Goal: Information Seeking & Learning: Compare options

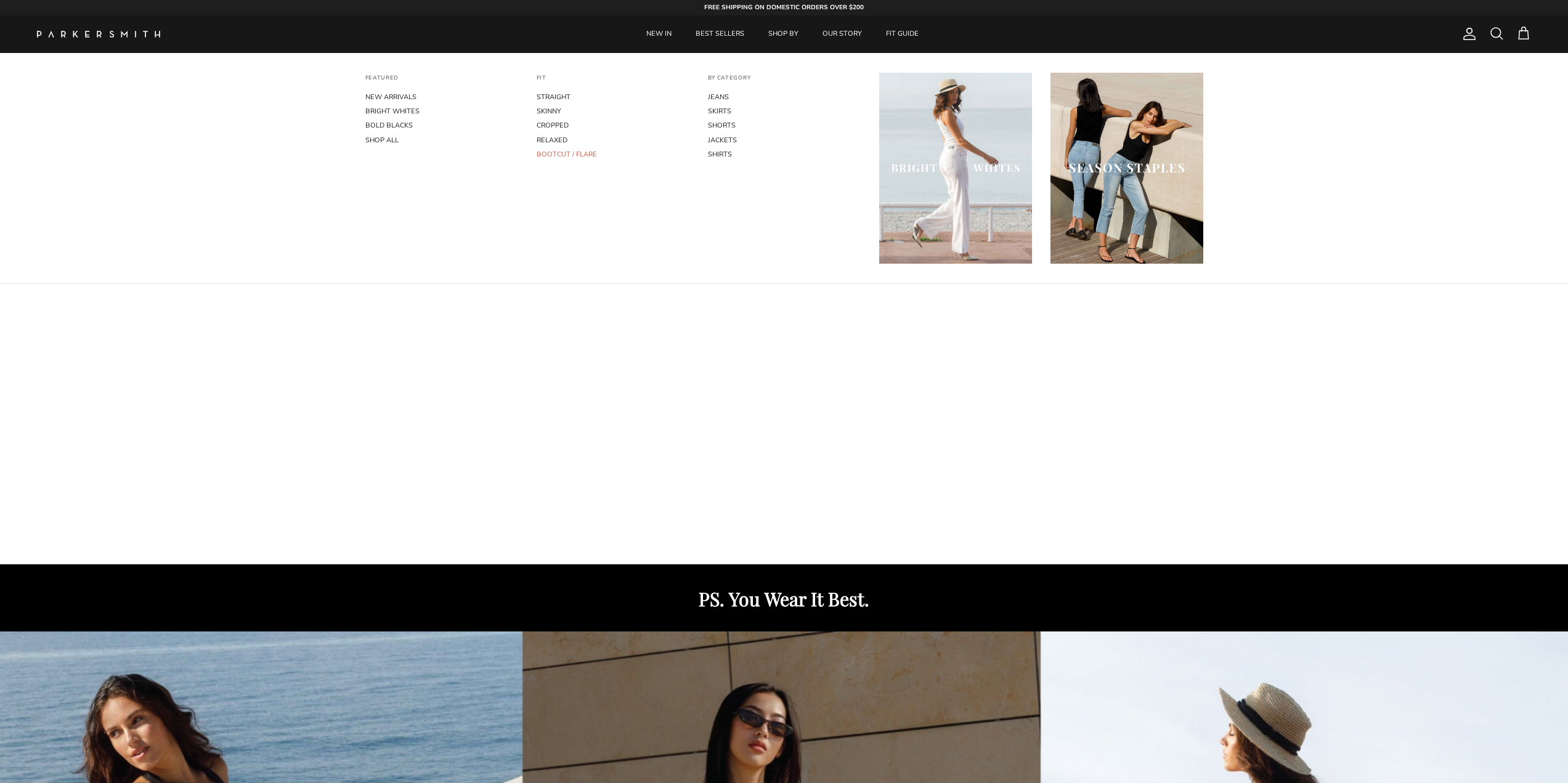
click at [583, 151] on link "BOOTCUT / FLARE" at bounding box center [613, 154] width 153 height 14
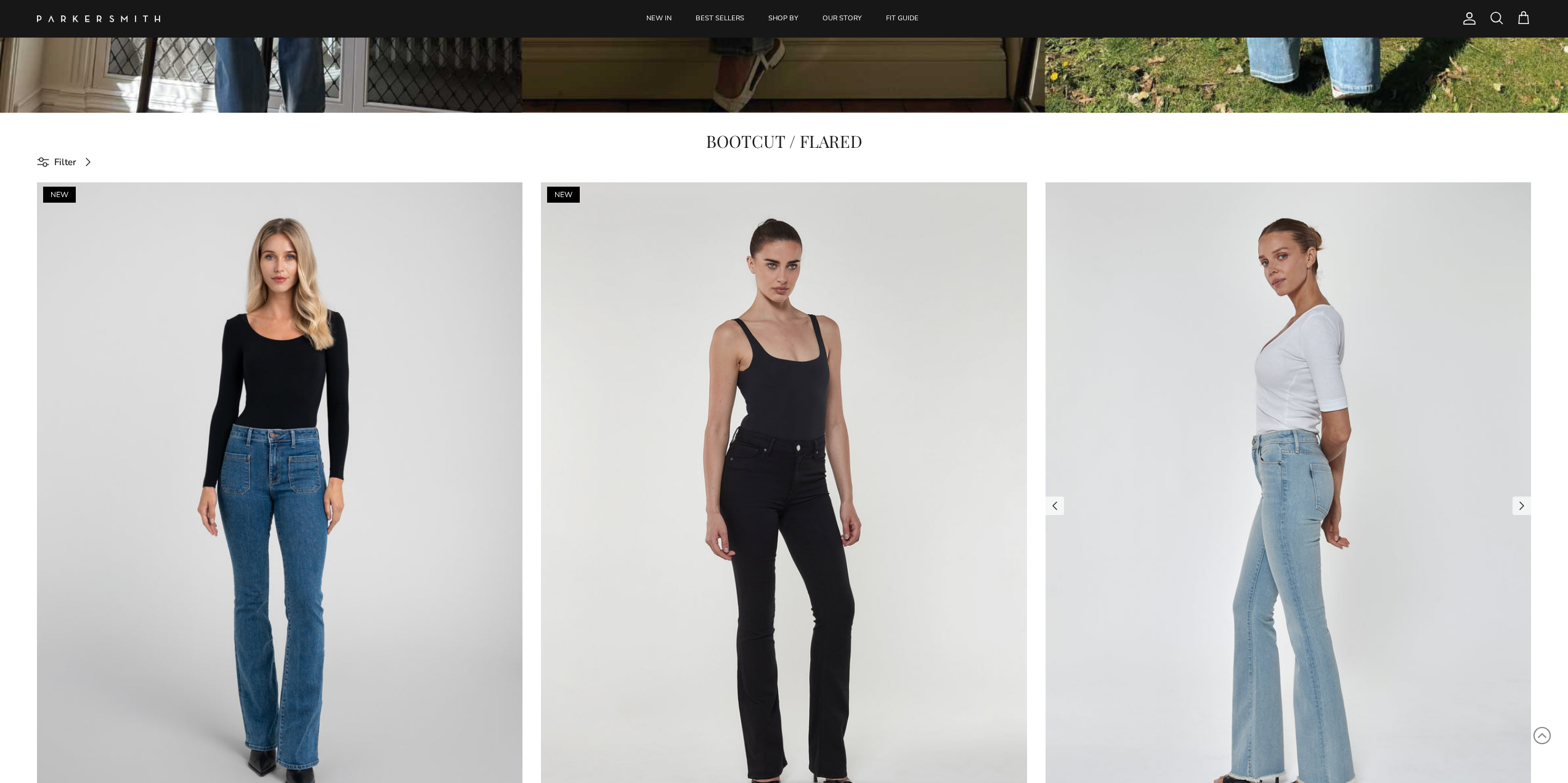
scroll to position [986, 0]
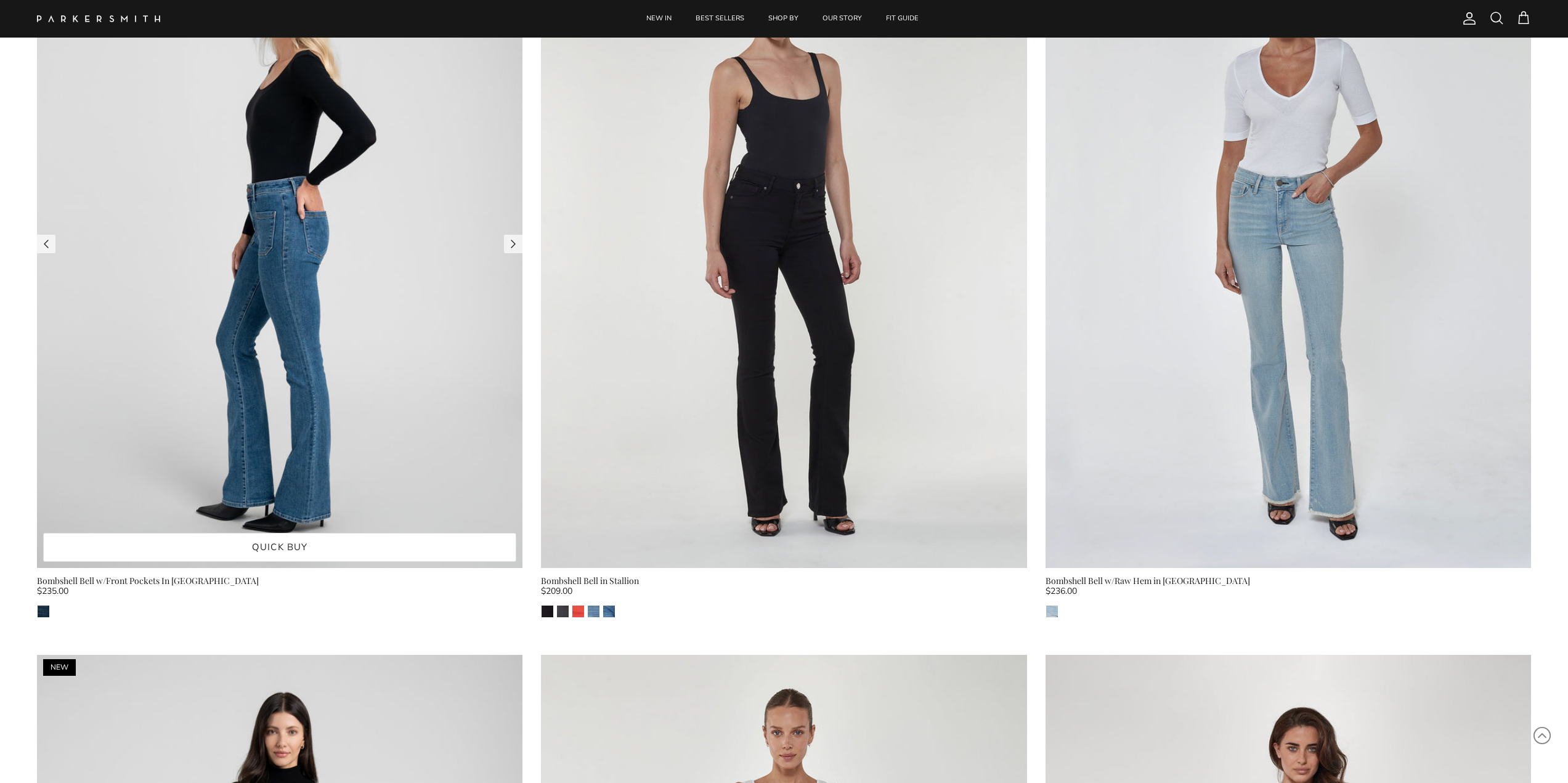
click at [331, 281] on img at bounding box center [280, 244] width 486 height 648
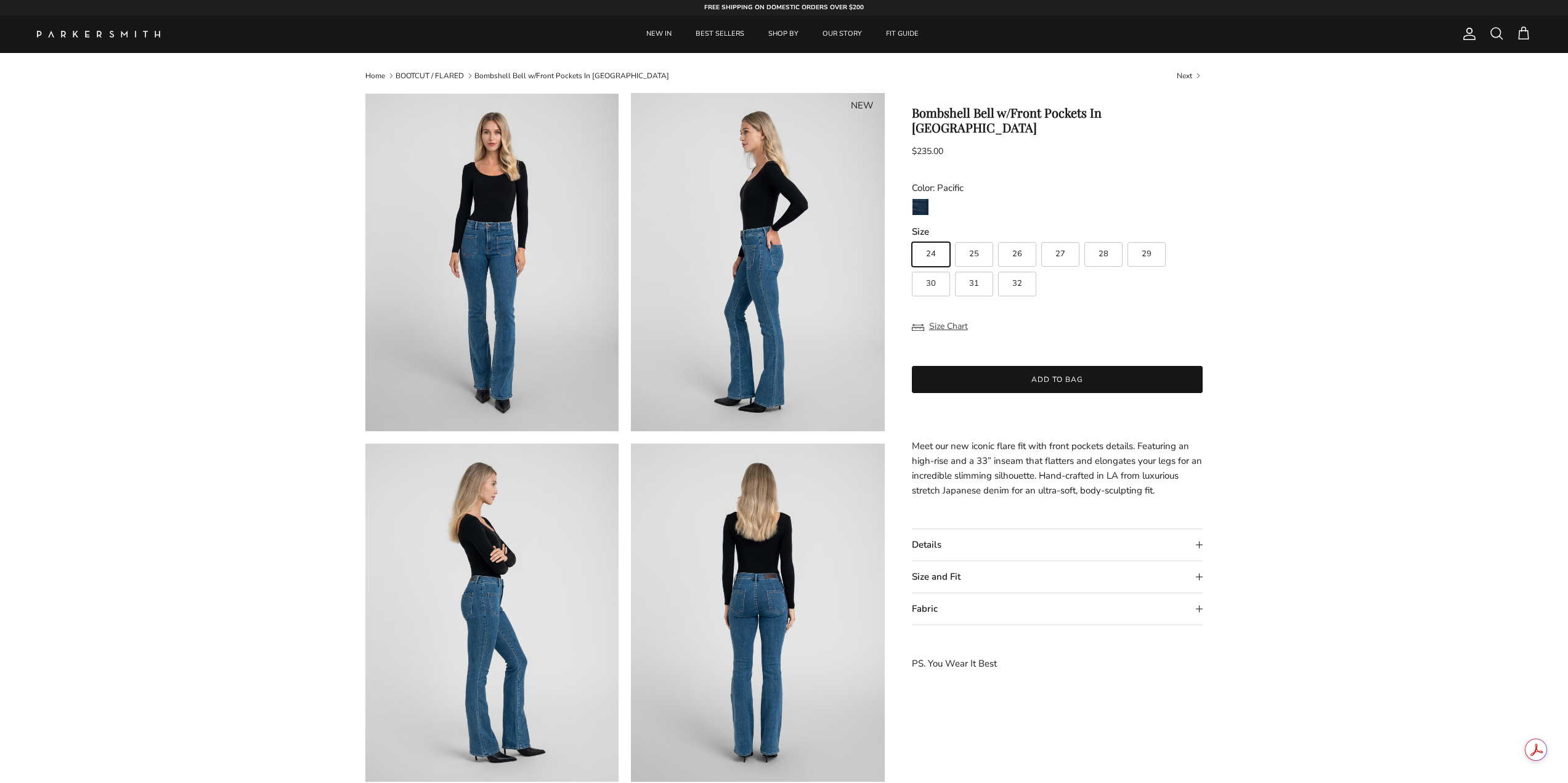
click at [982, 566] on summary "Size and Fit" at bounding box center [1058, 577] width 291 height 32
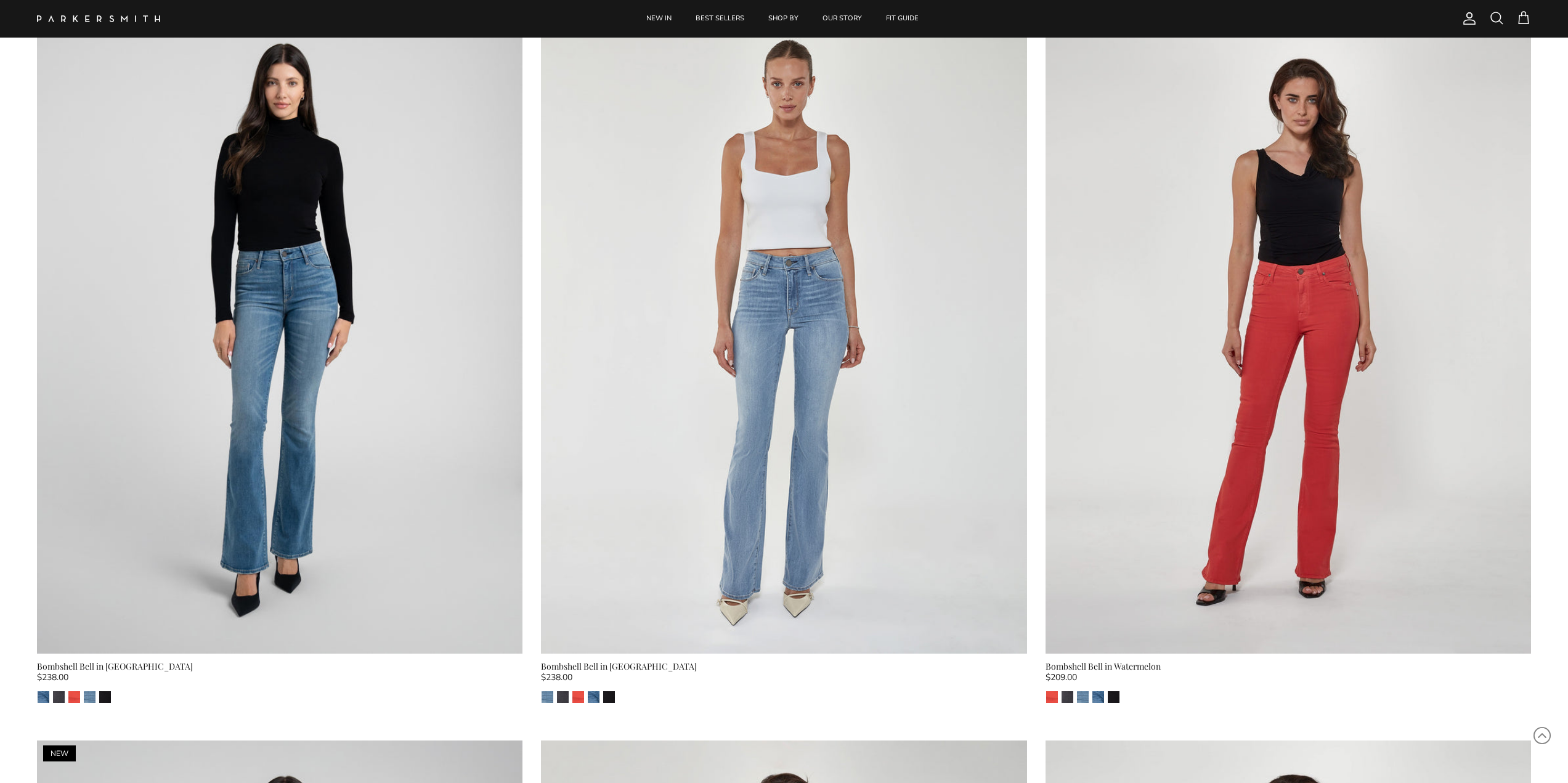
scroll to position [1663, 0]
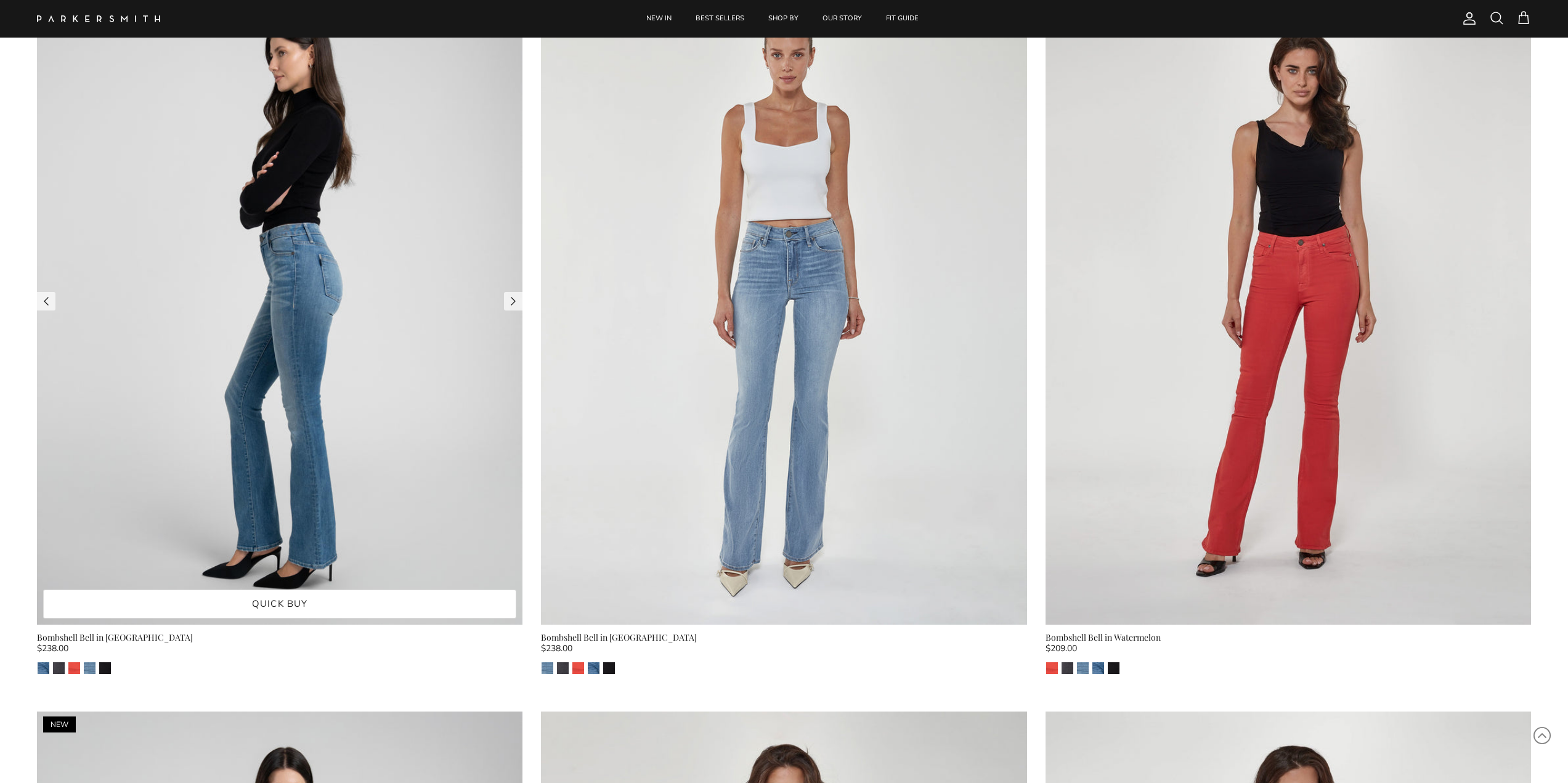
click at [394, 355] on img at bounding box center [280, 301] width 486 height 648
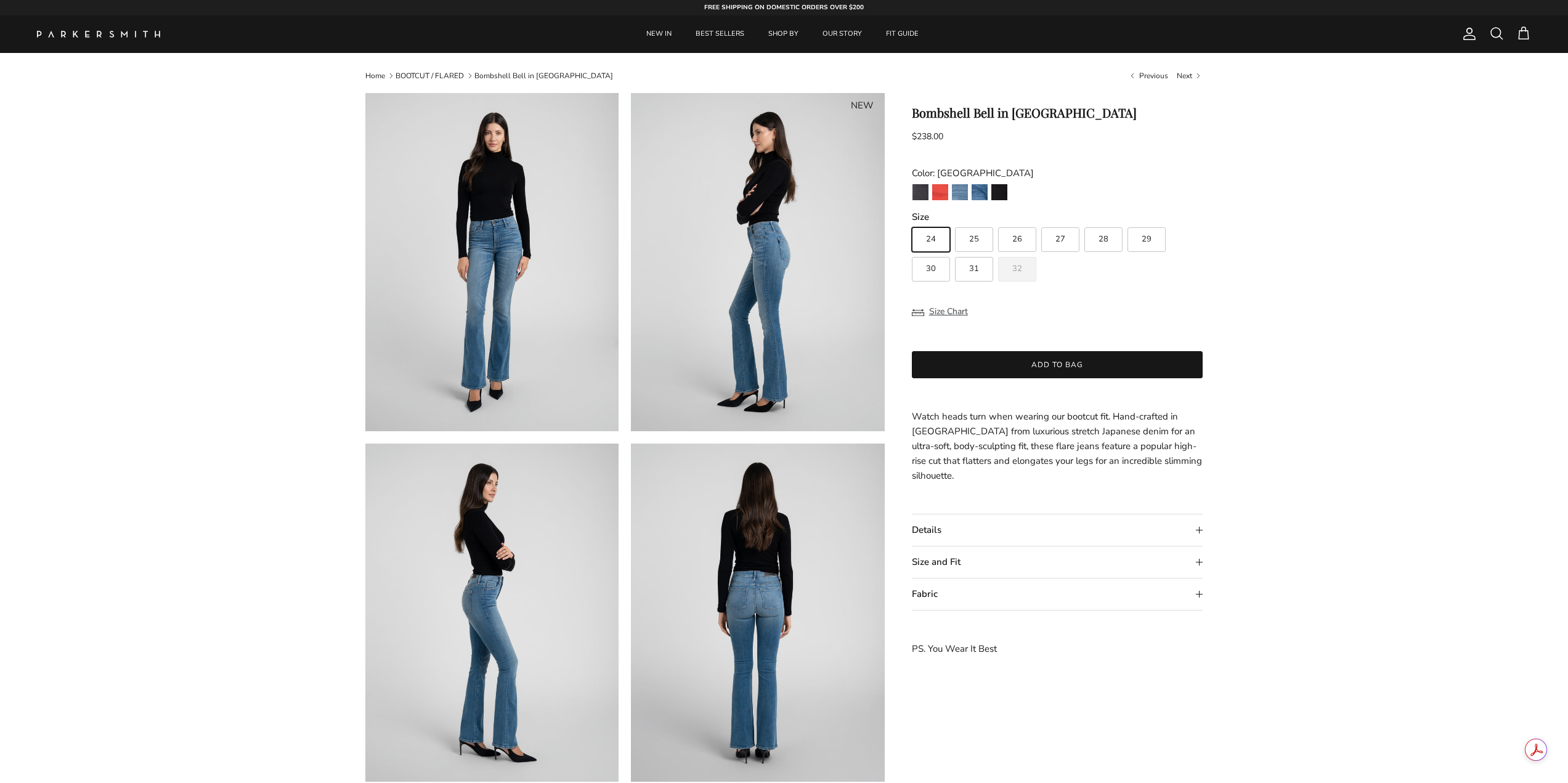
click at [1110, 555] on summary "Size and Fit" at bounding box center [1058, 562] width 291 height 32
click at [915, 190] on img "Point Break" at bounding box center [920, 192] width 16 height 16
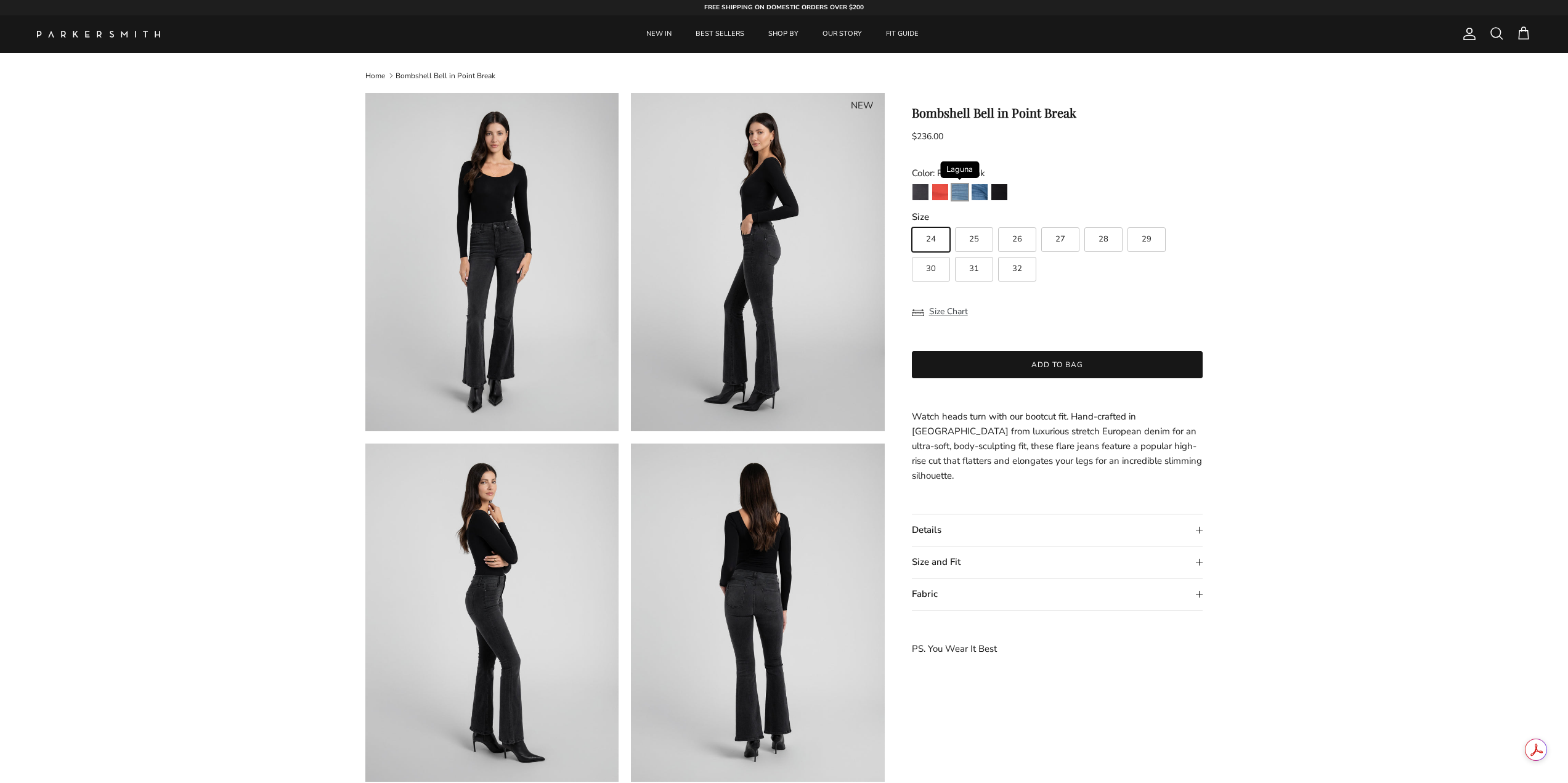
click at [956, 192] on img "Laguna" at bounding box center [960, 192] width 16 height 16
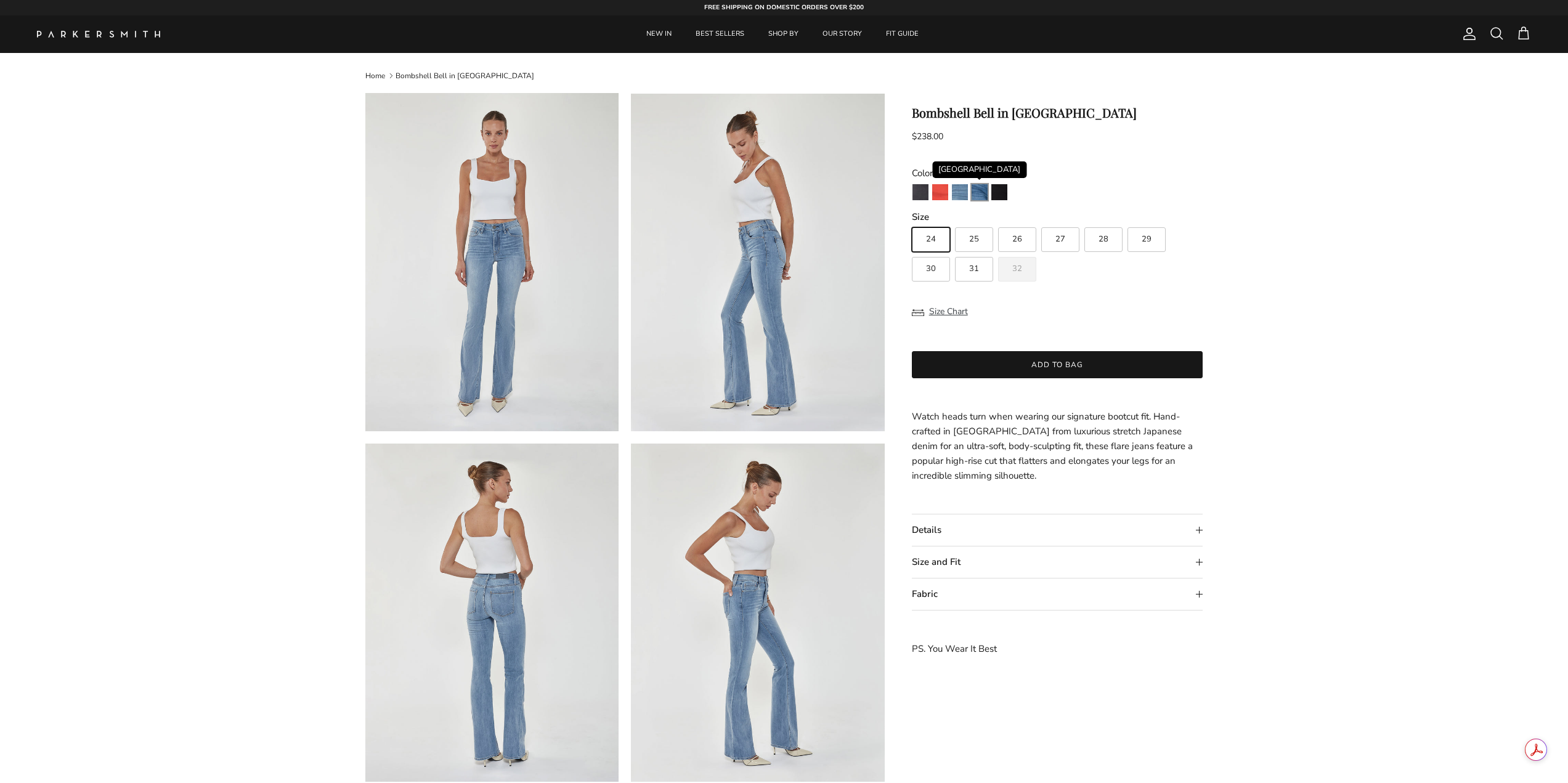
click at [981, 197] on img "Venice" at bounding box center [980, 192] width 16 height 16
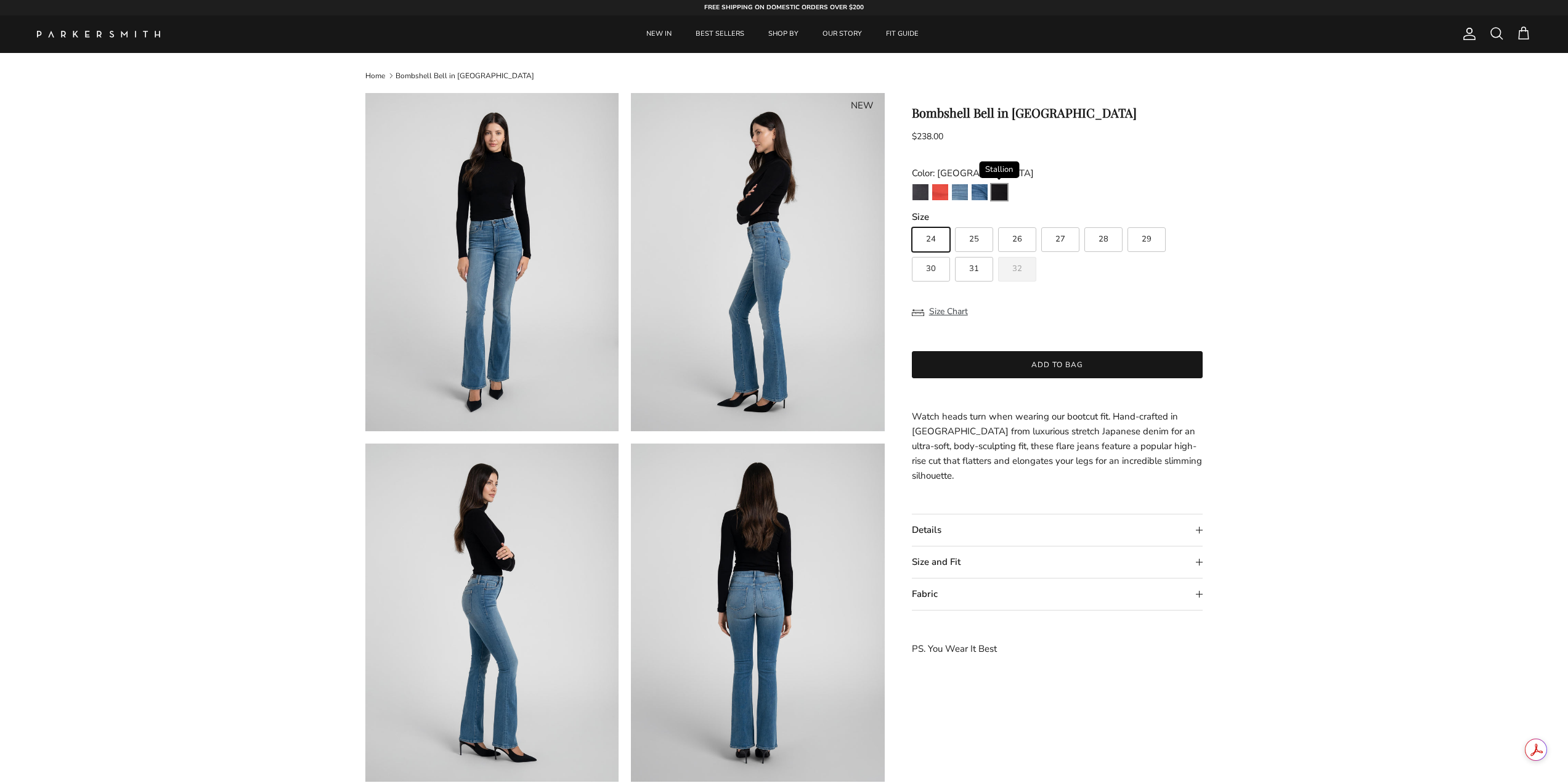
click at [1001, 192] on img "Stallion" at bounding box center [999, 192] width 16 height 16
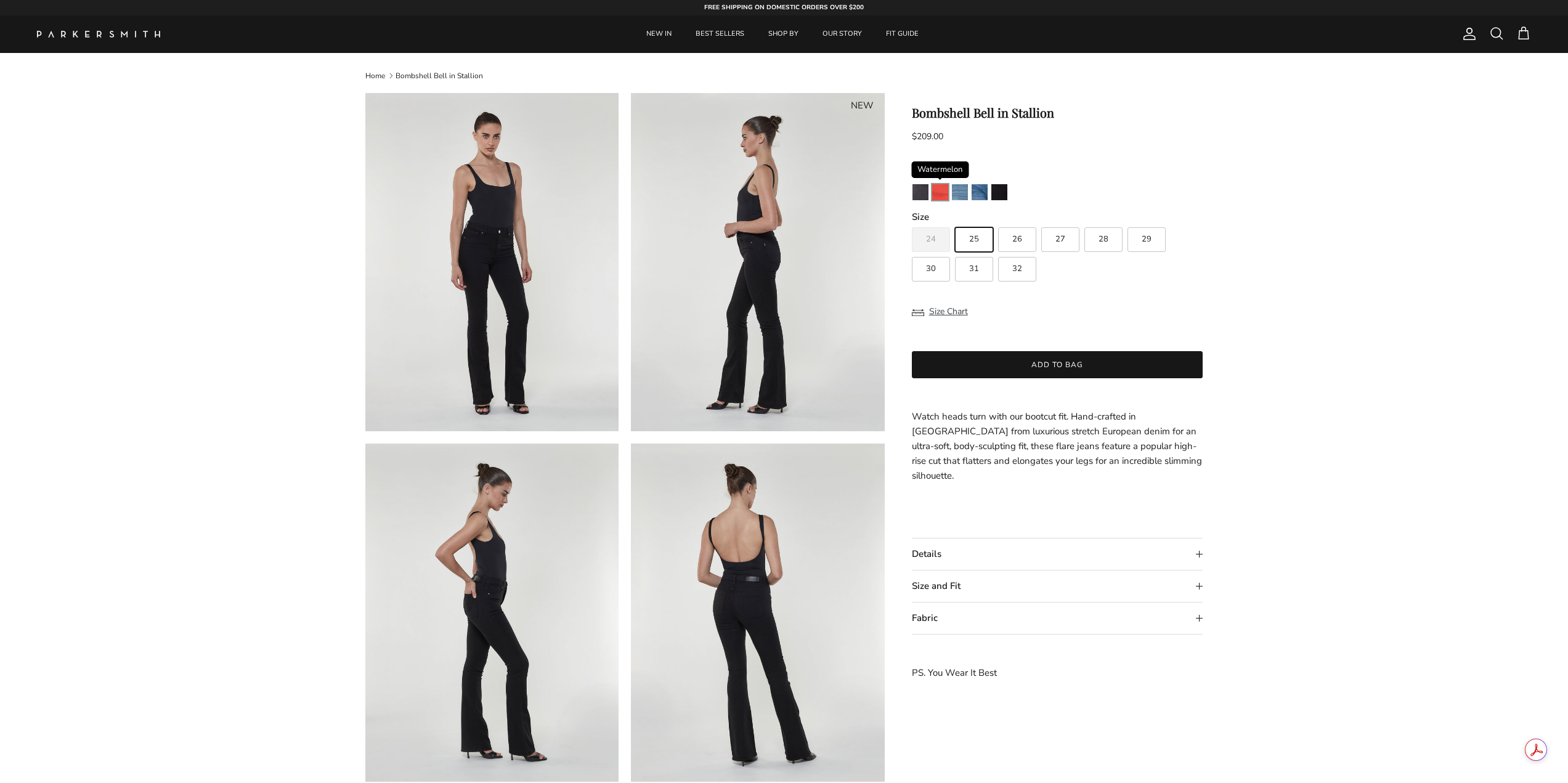
click at [943, 189] on img "Watermelon" at bounding box center [940, 192] width 16 height 16
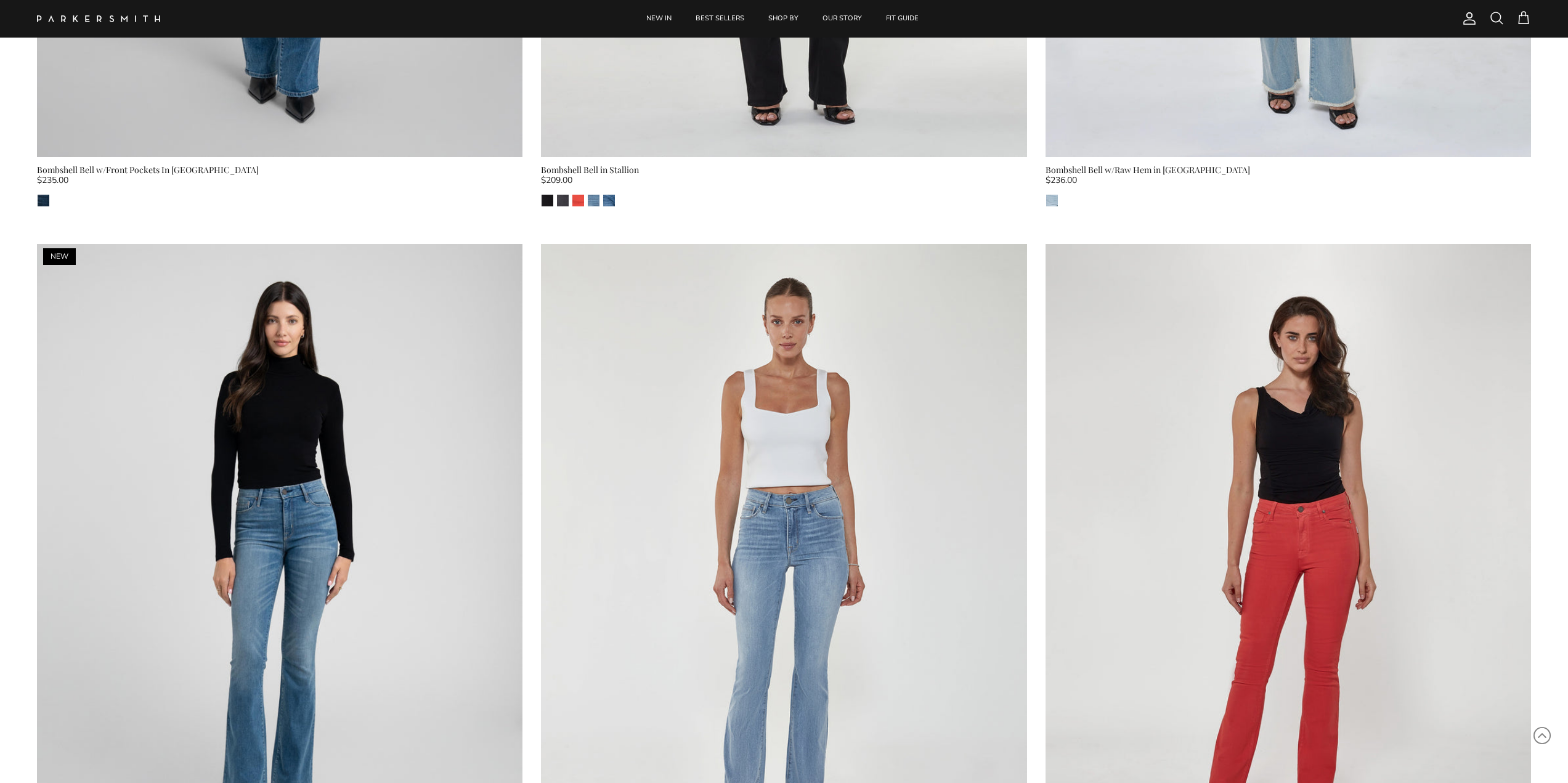
scroll to position [1232, 0]
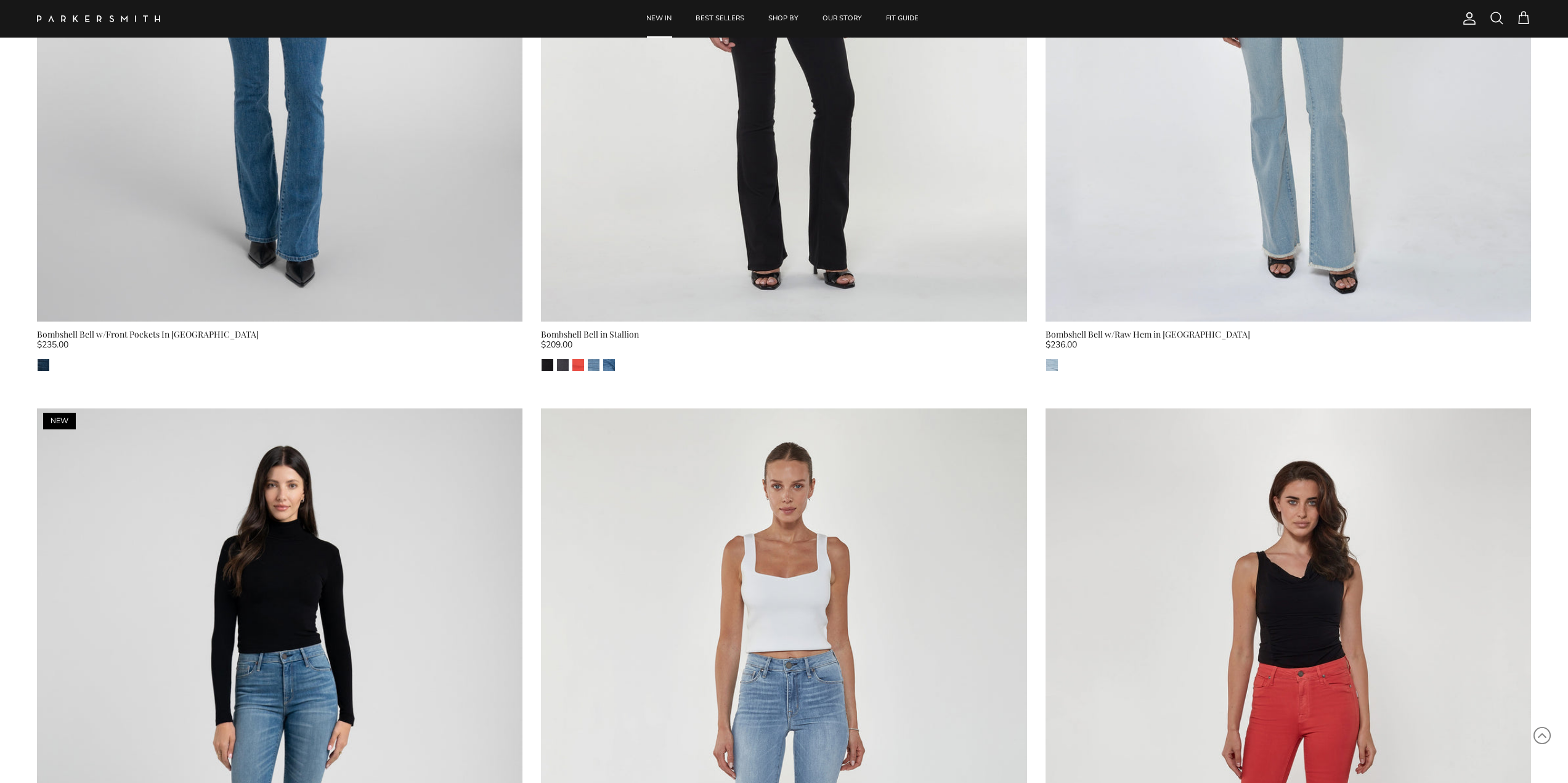
click at [662, 16] on link "NEW IN" at bounding box center [659, 19] width 47 height 38
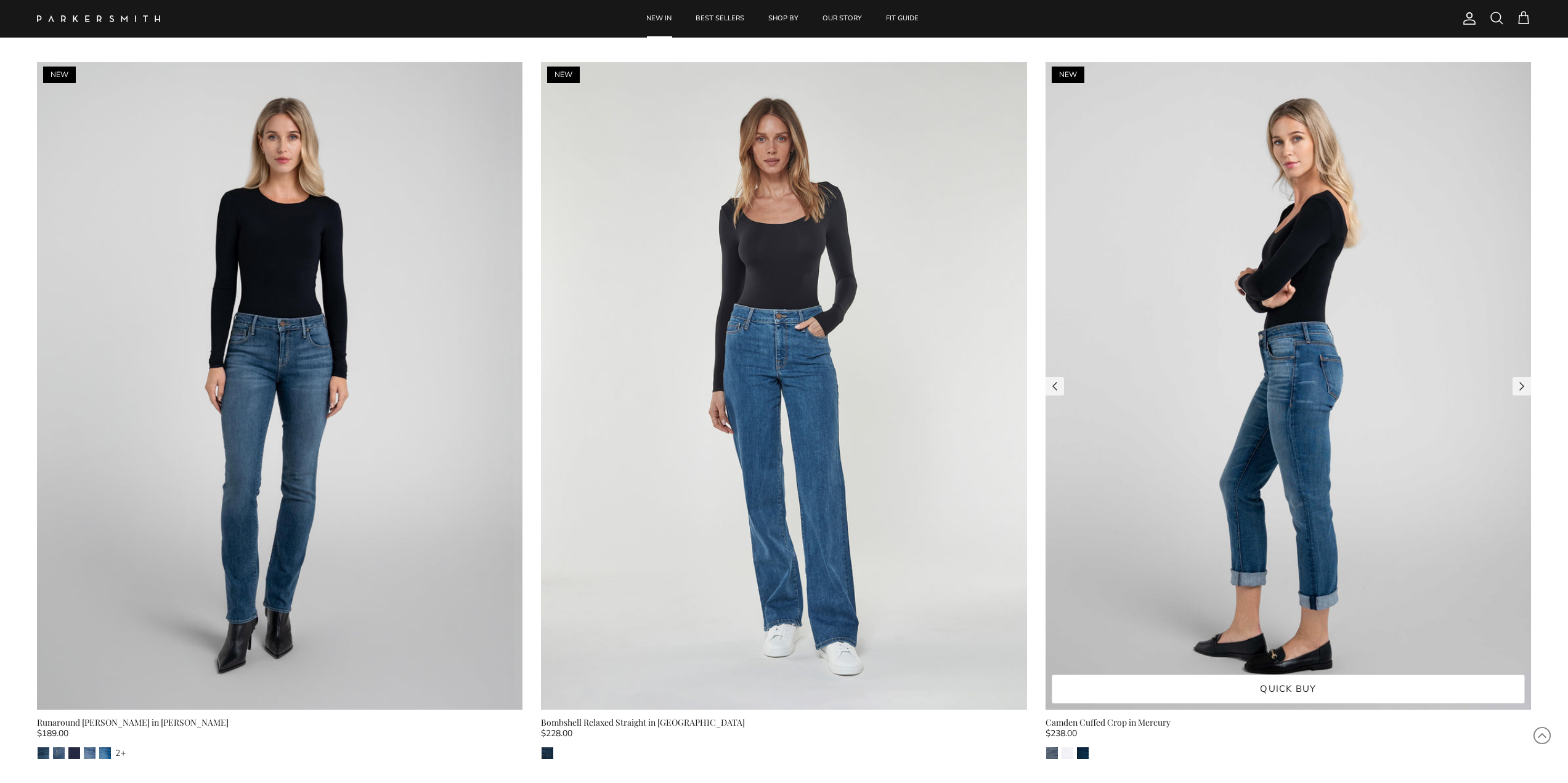
scroll to position [3204, 0]
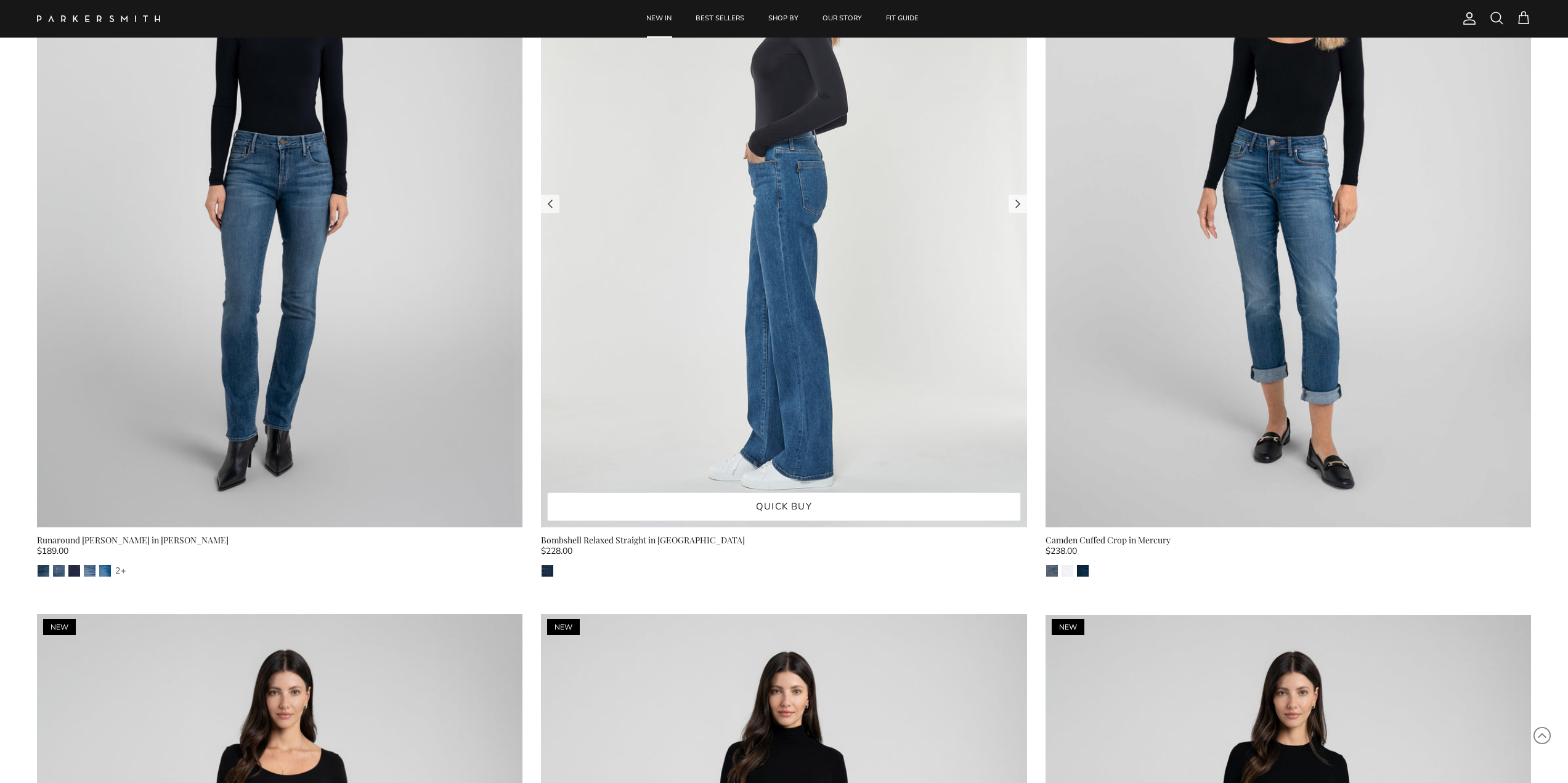
click at [771, 220] on img at bounding box center [784, 204] width 486 height 648
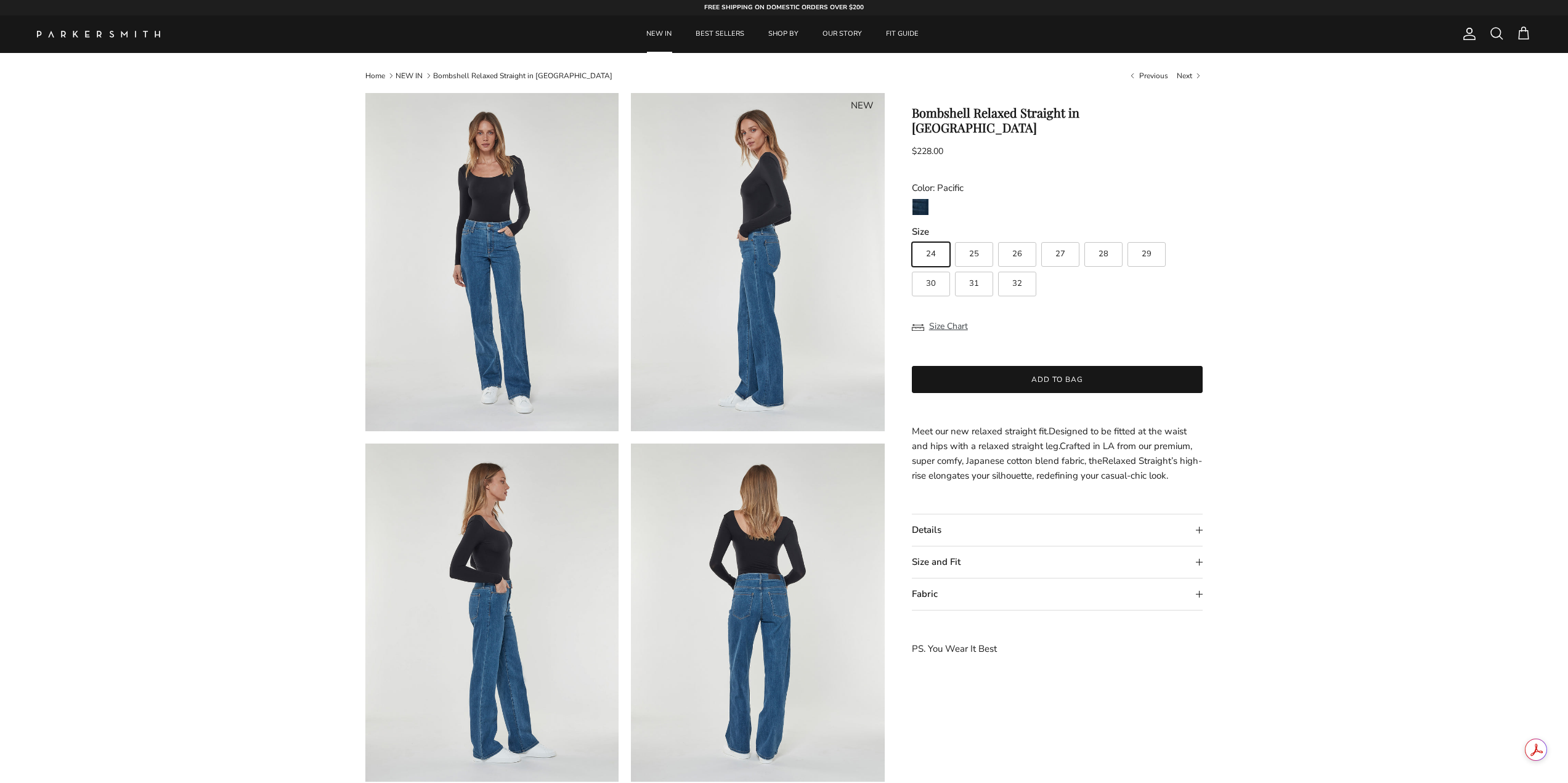
click at [1144, 546] on summary "Size and Fit" at bounding box center [1058, 562] width 291 height 32
click at [1188, 515] on summary "Details" at bounding box center [1058, 530] width 291 height 32
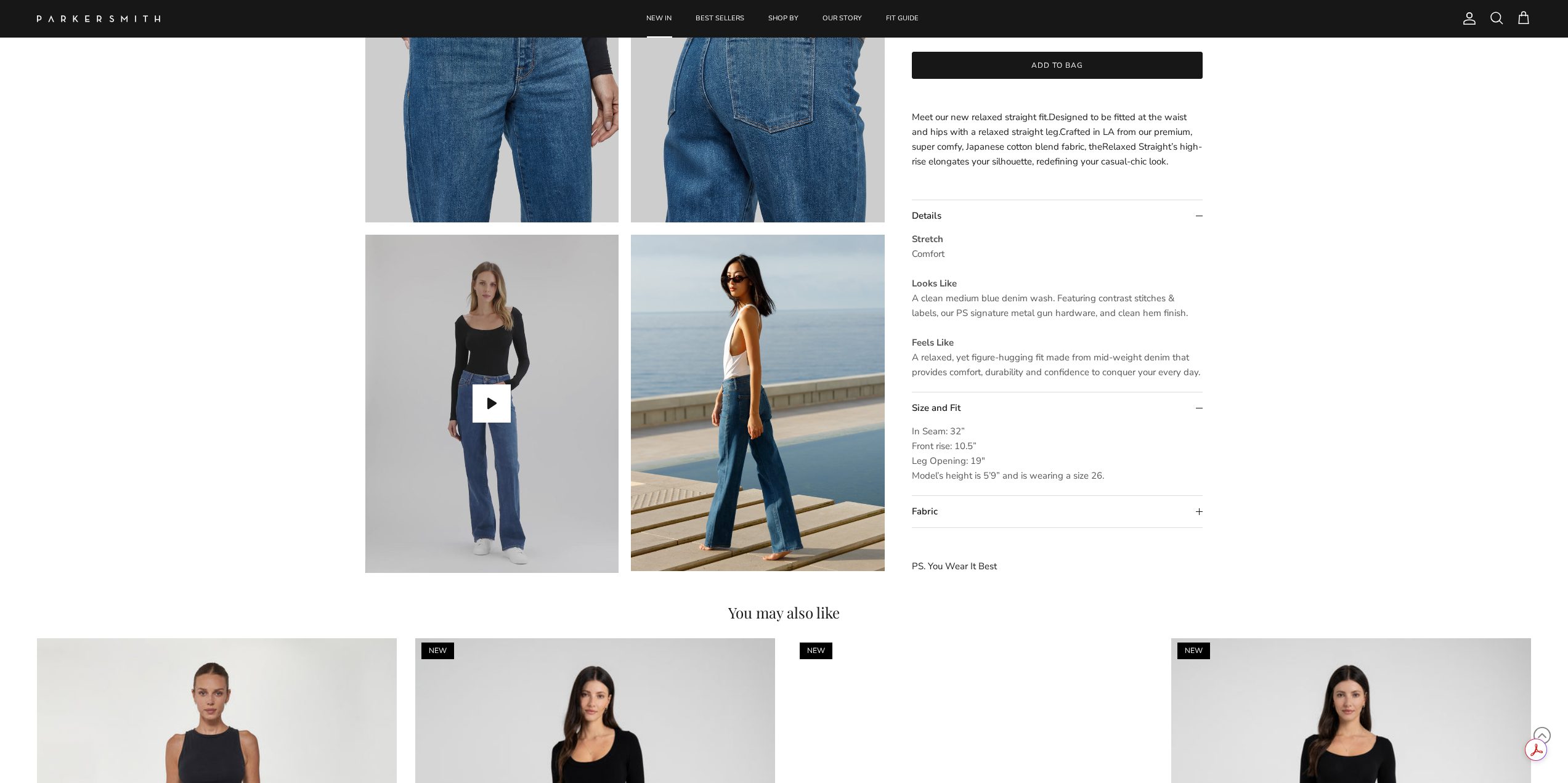
scroll to position [924, 0]
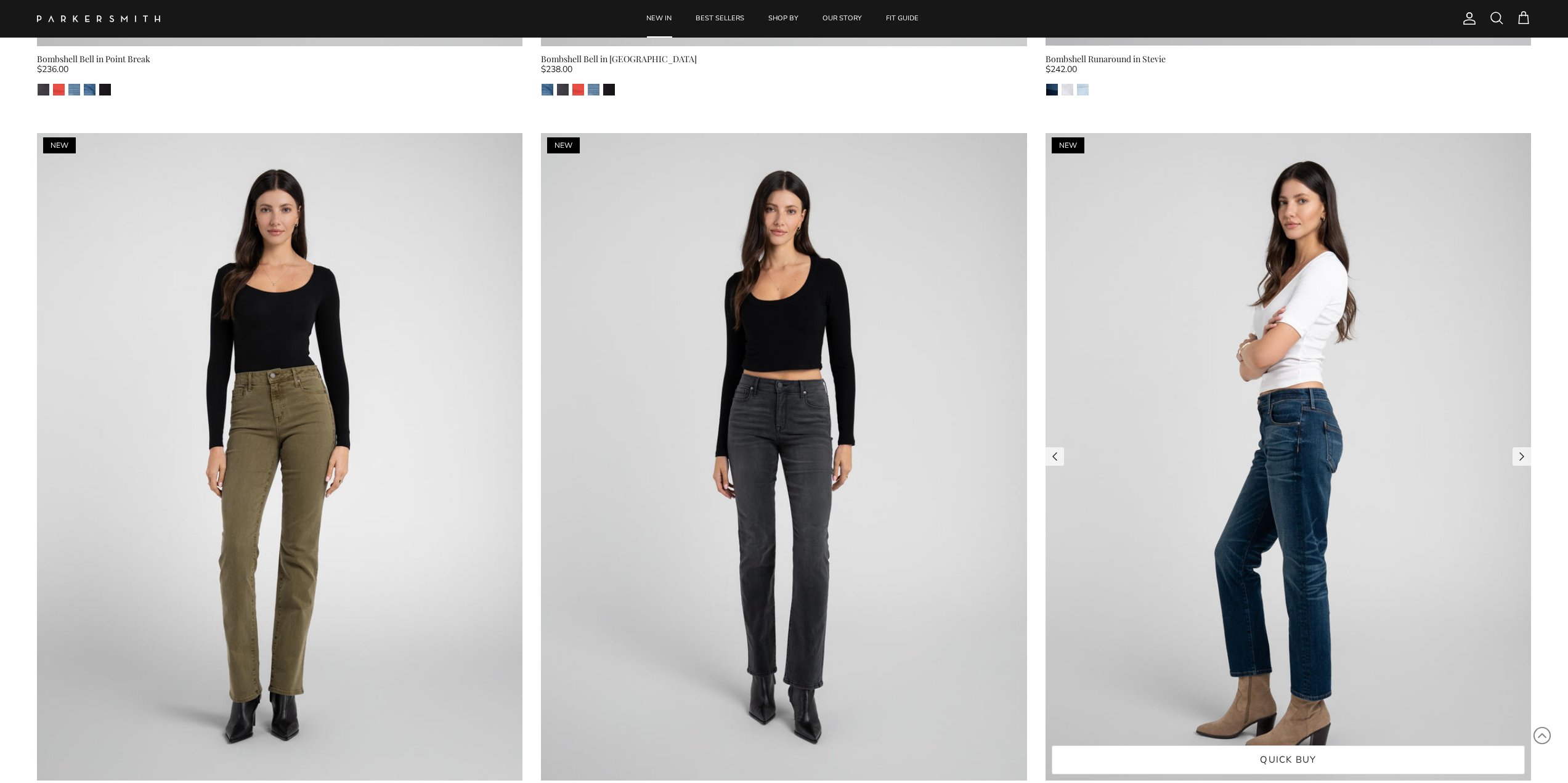
scroll to position [4621, 0]
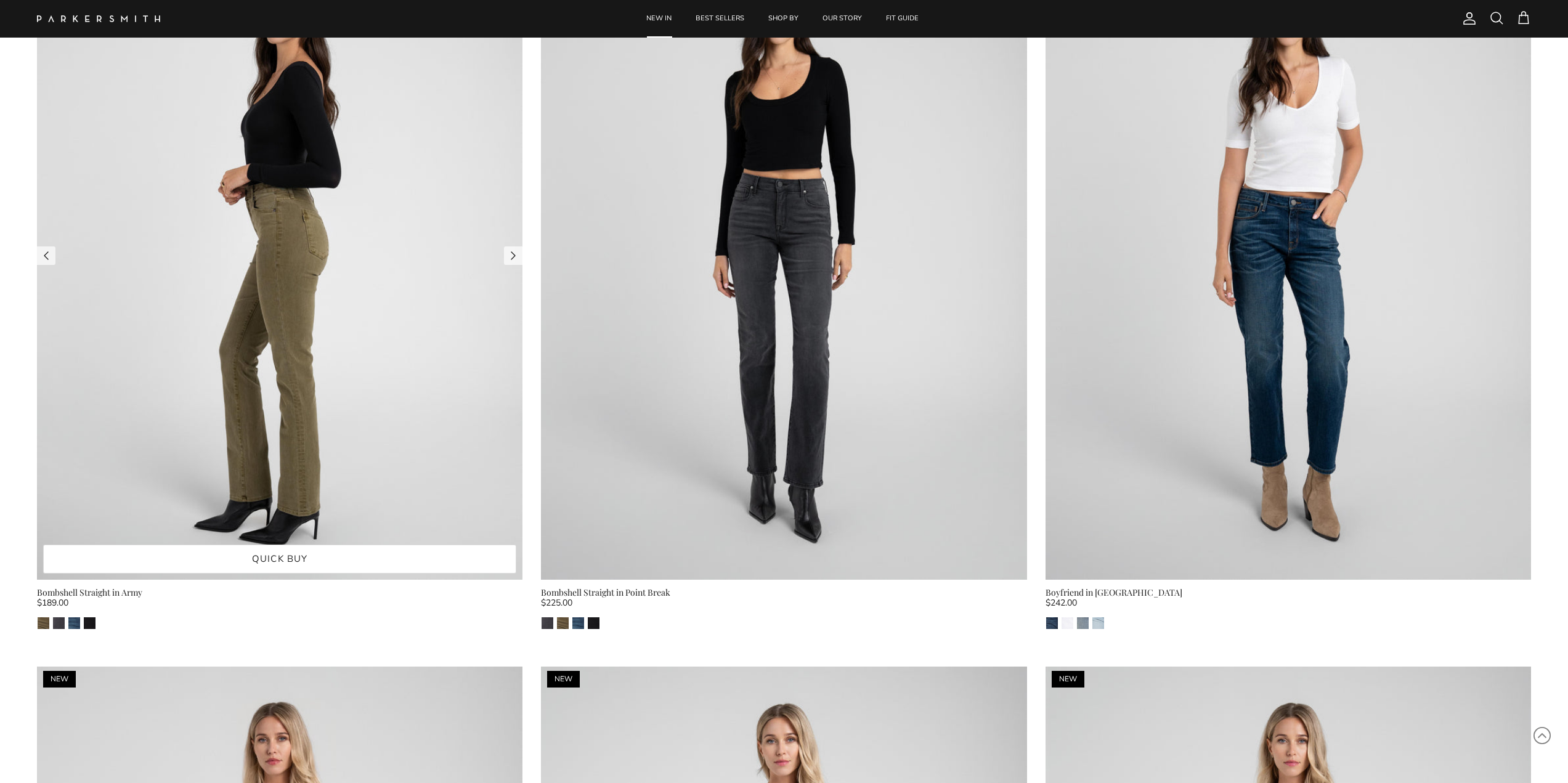
click at [336, 308] on img at bounding box center [280, 256] width 486 height 648
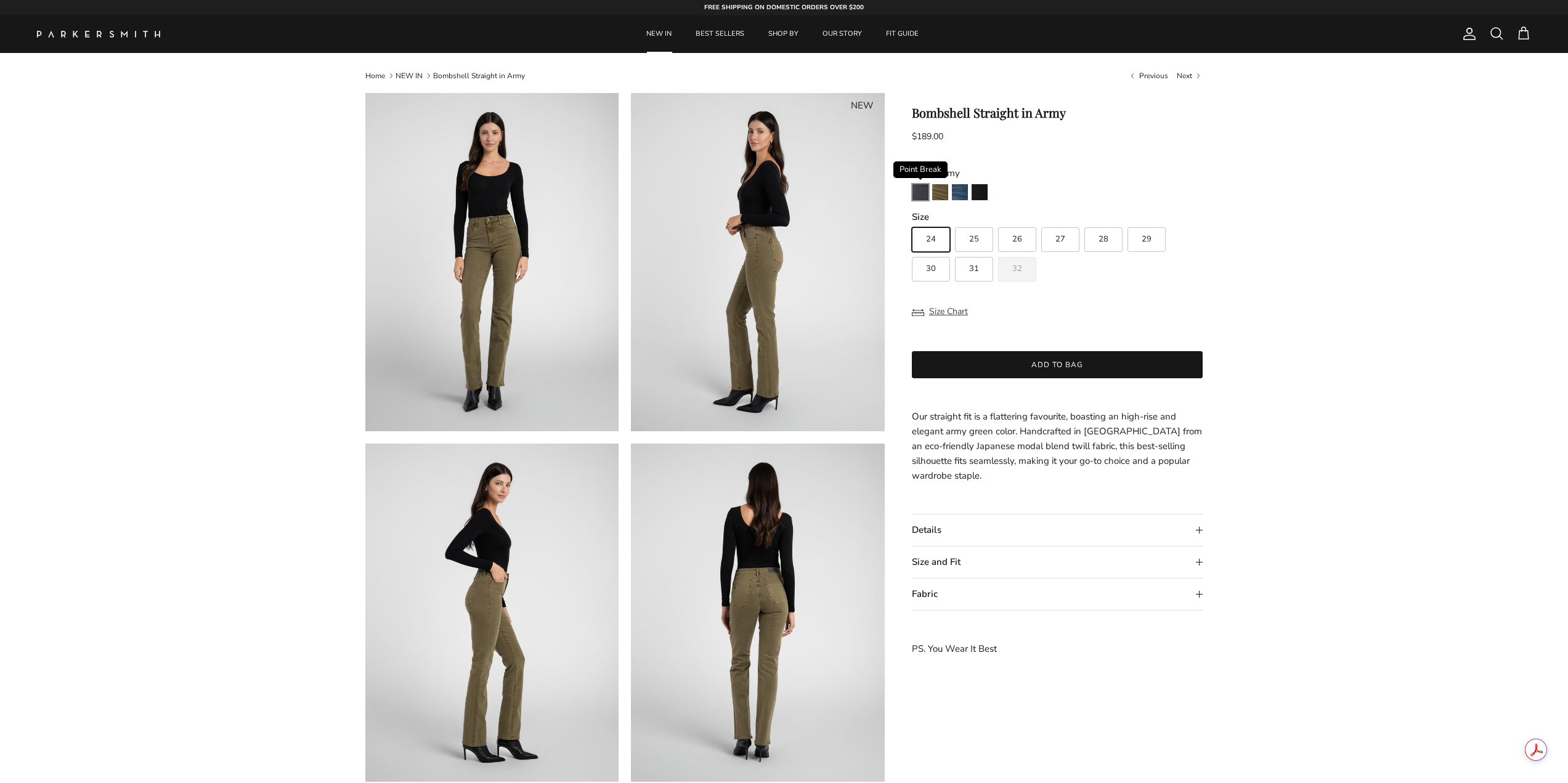
click at [919, 189] on img "Point Break" at bounding box center [920, 192] width 16 height 16
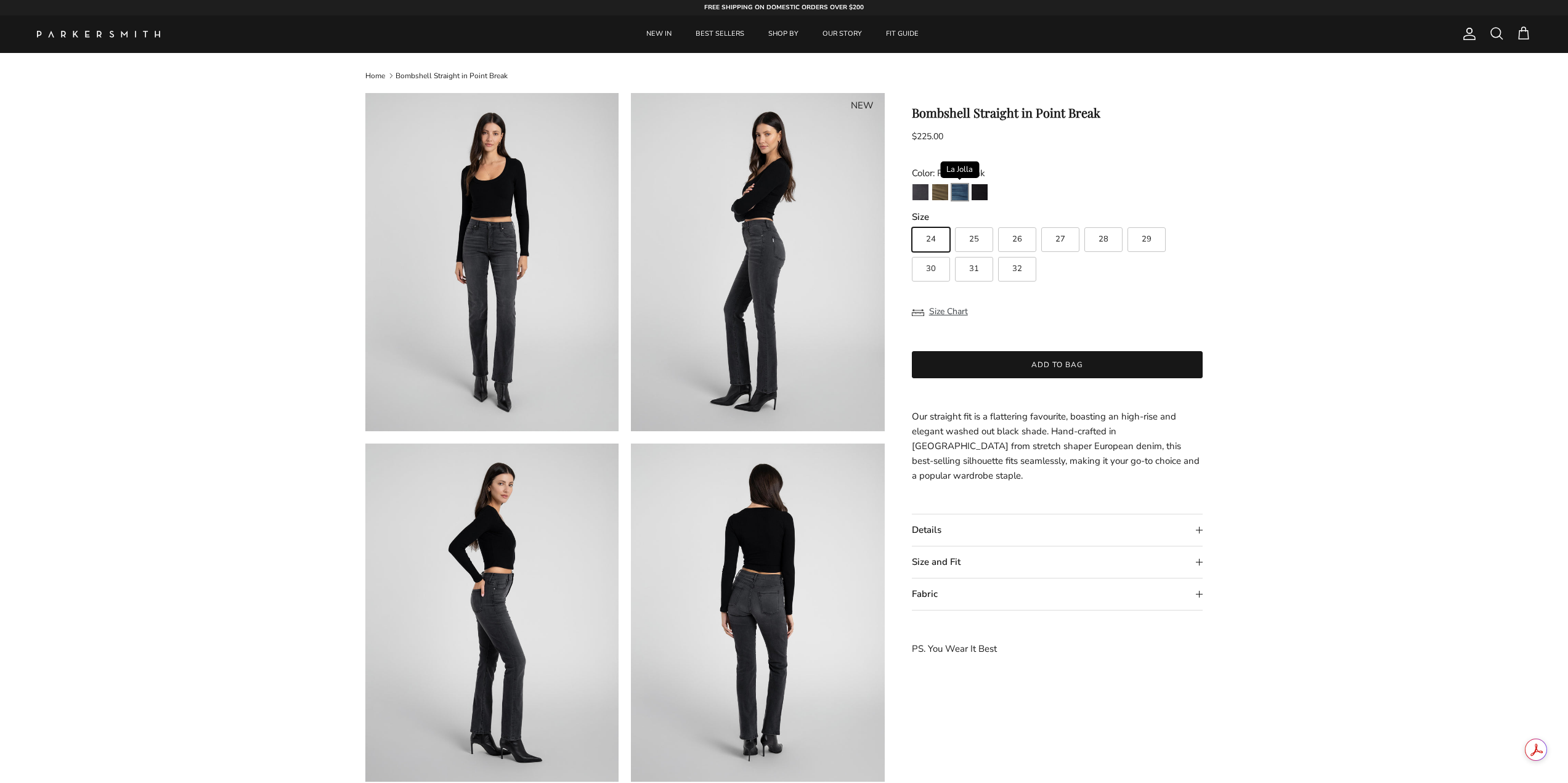
click at [963, 189] on img "La Jolla" at bounding box center [960, 192] width 16 height 16
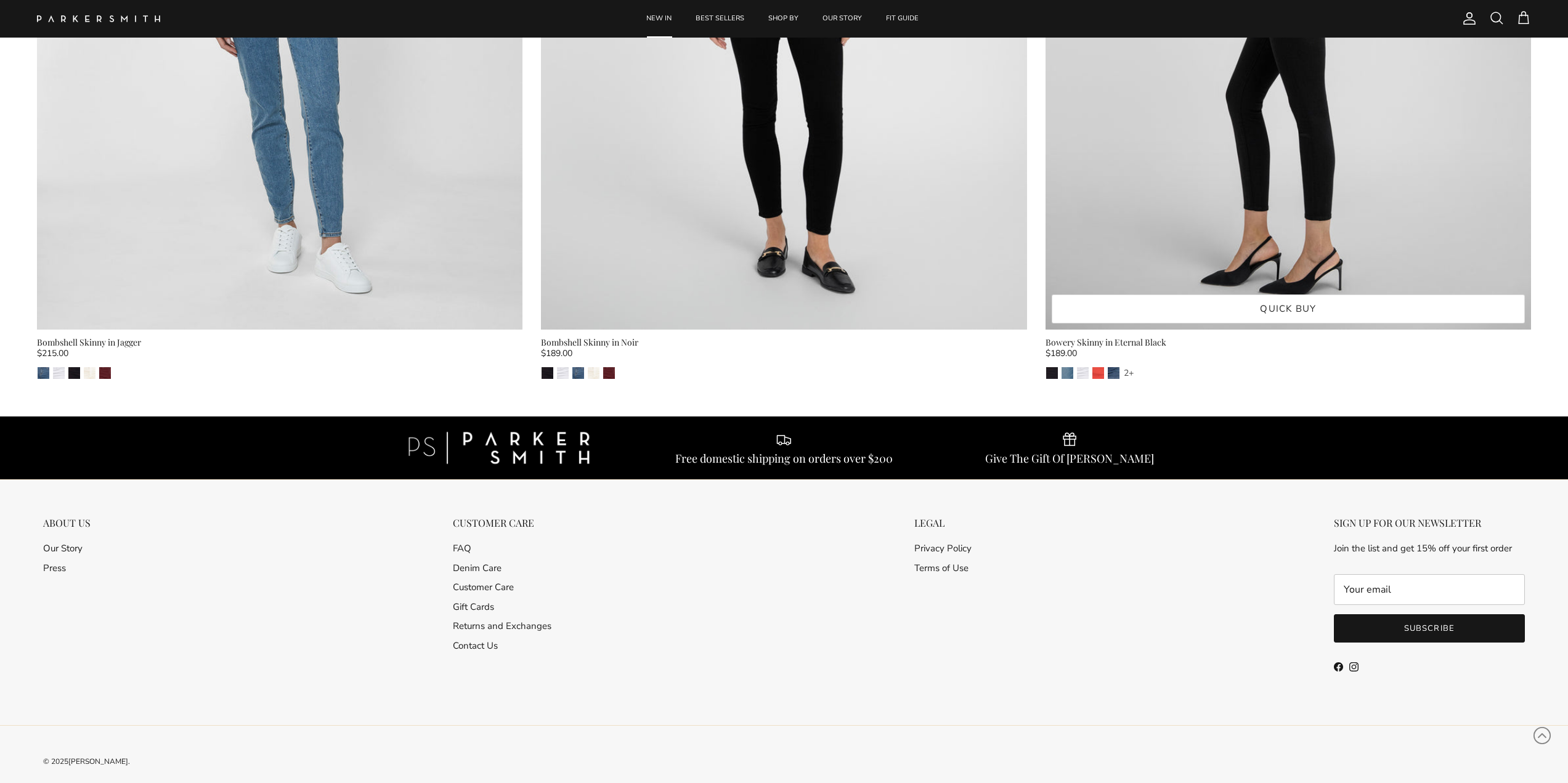
scroll to position [7823, 0]
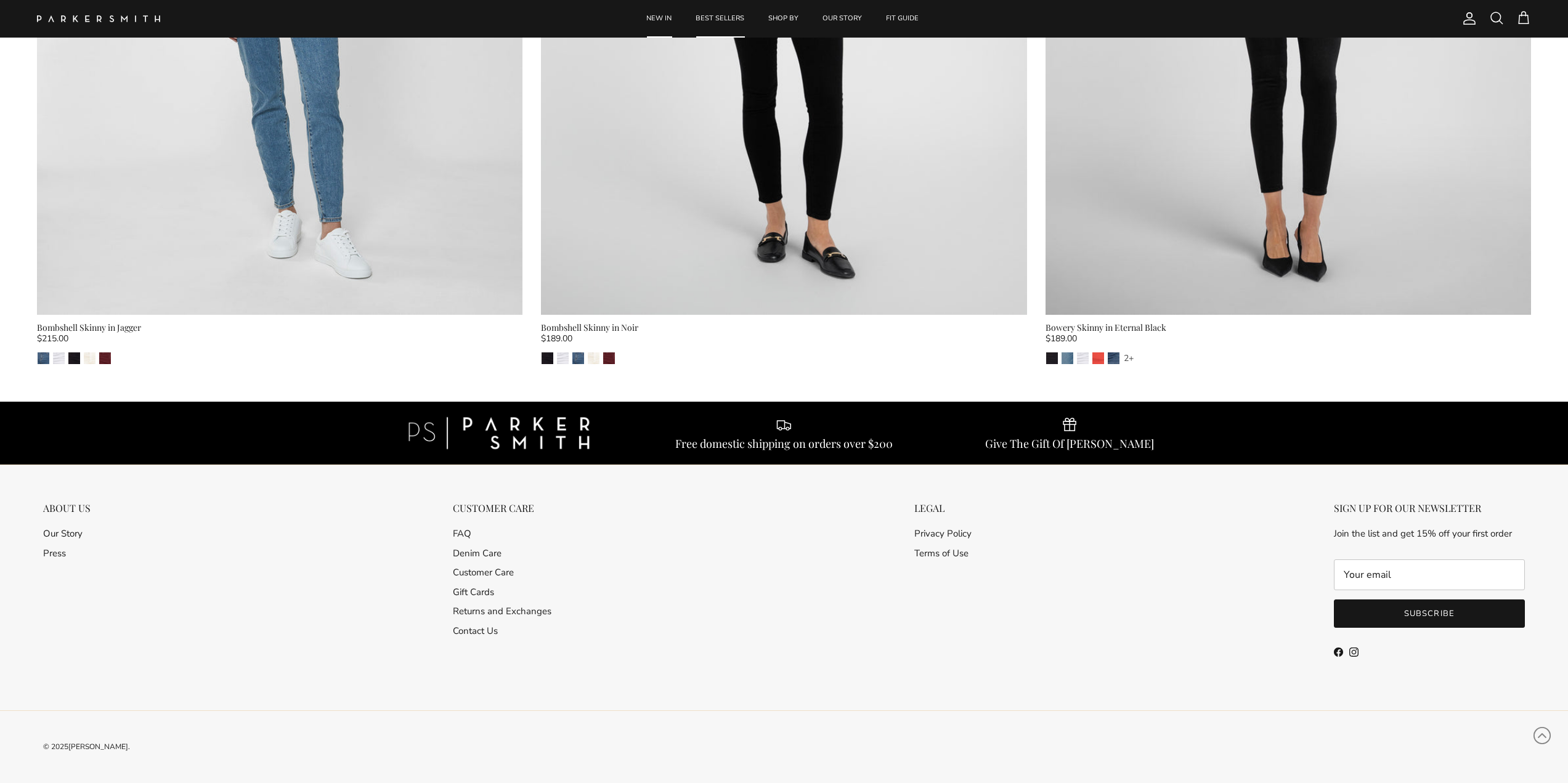
click at [727, 17] on link "BEST SELLERS" at bounding box center [721, 19] width 71 height 38
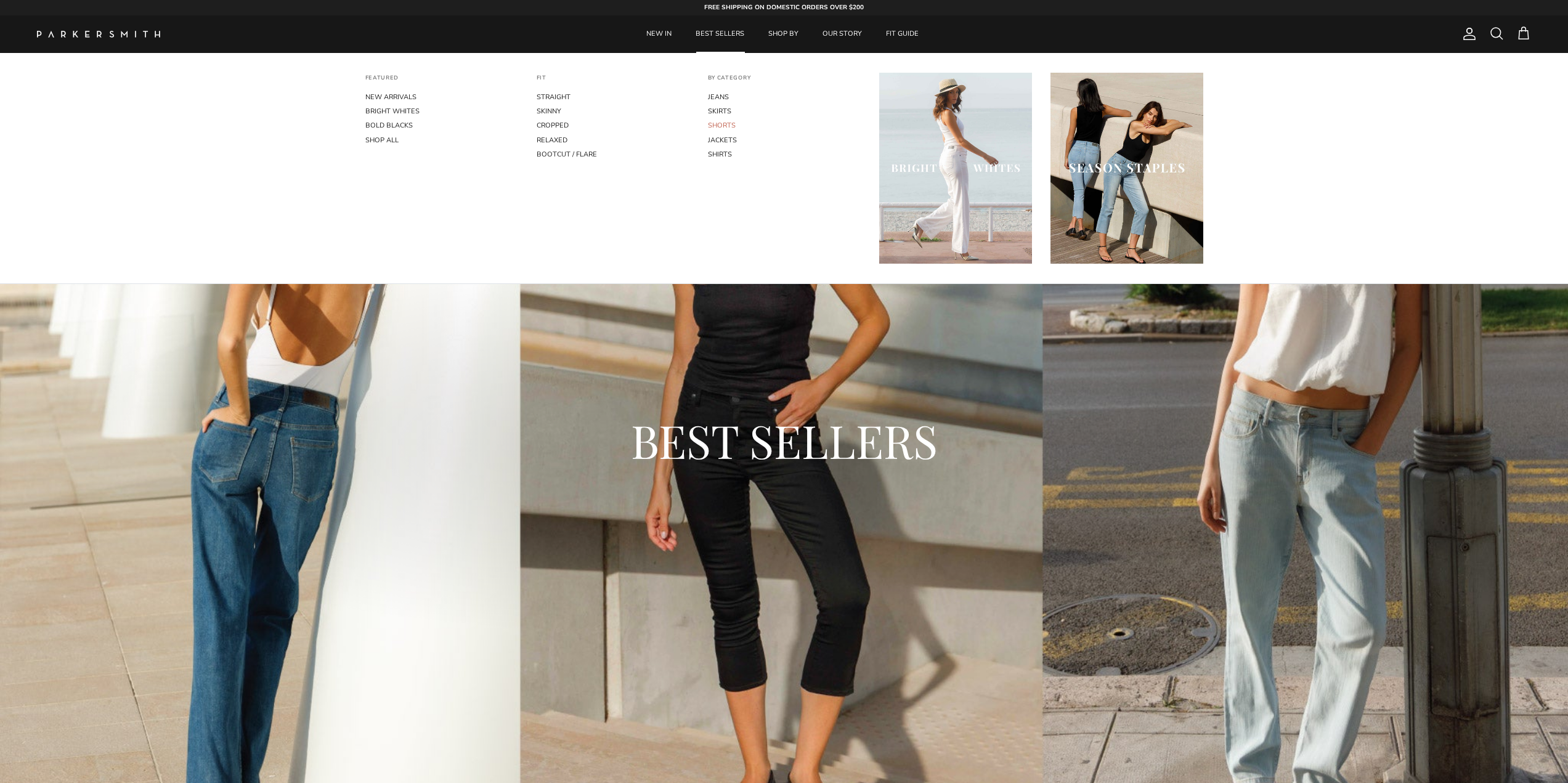
click at [722, 122] on link "SHORTS" at bounding box center [785, 125] width 153 height 14
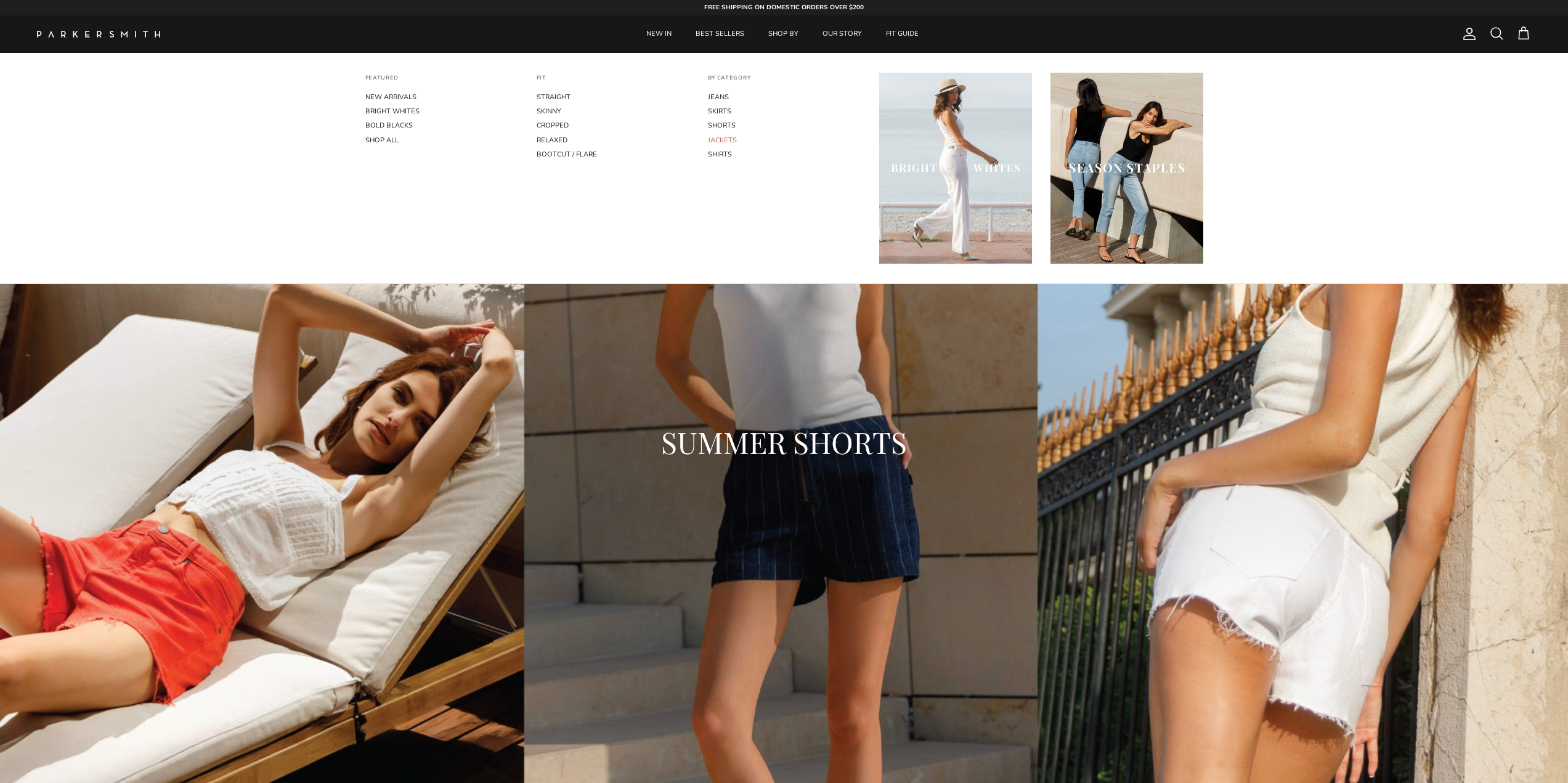
click at [710, 138] on link "JACKETS" at bounding box center [785, 140] width 153 height 14
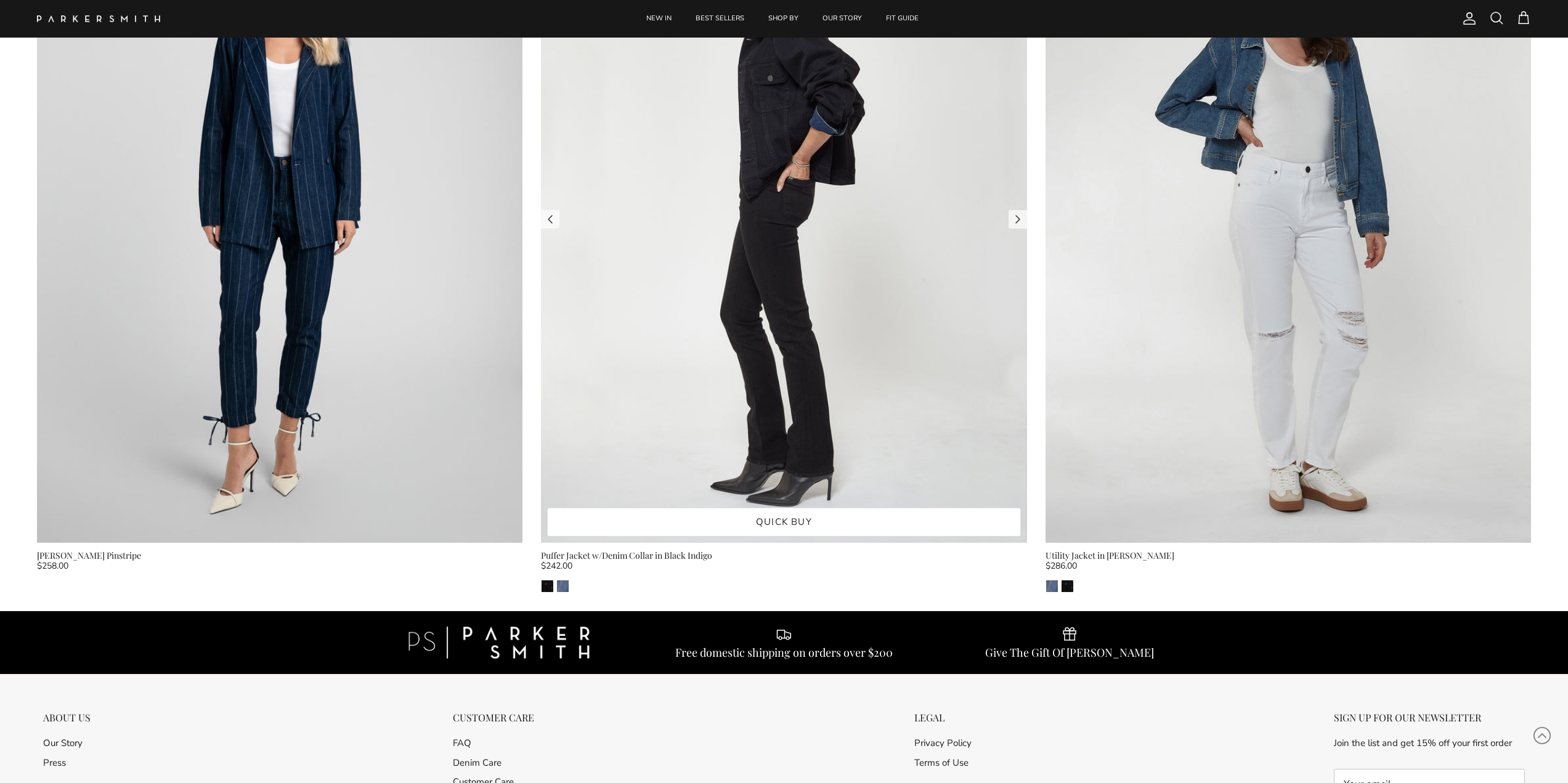
scroll to position [801, 0]
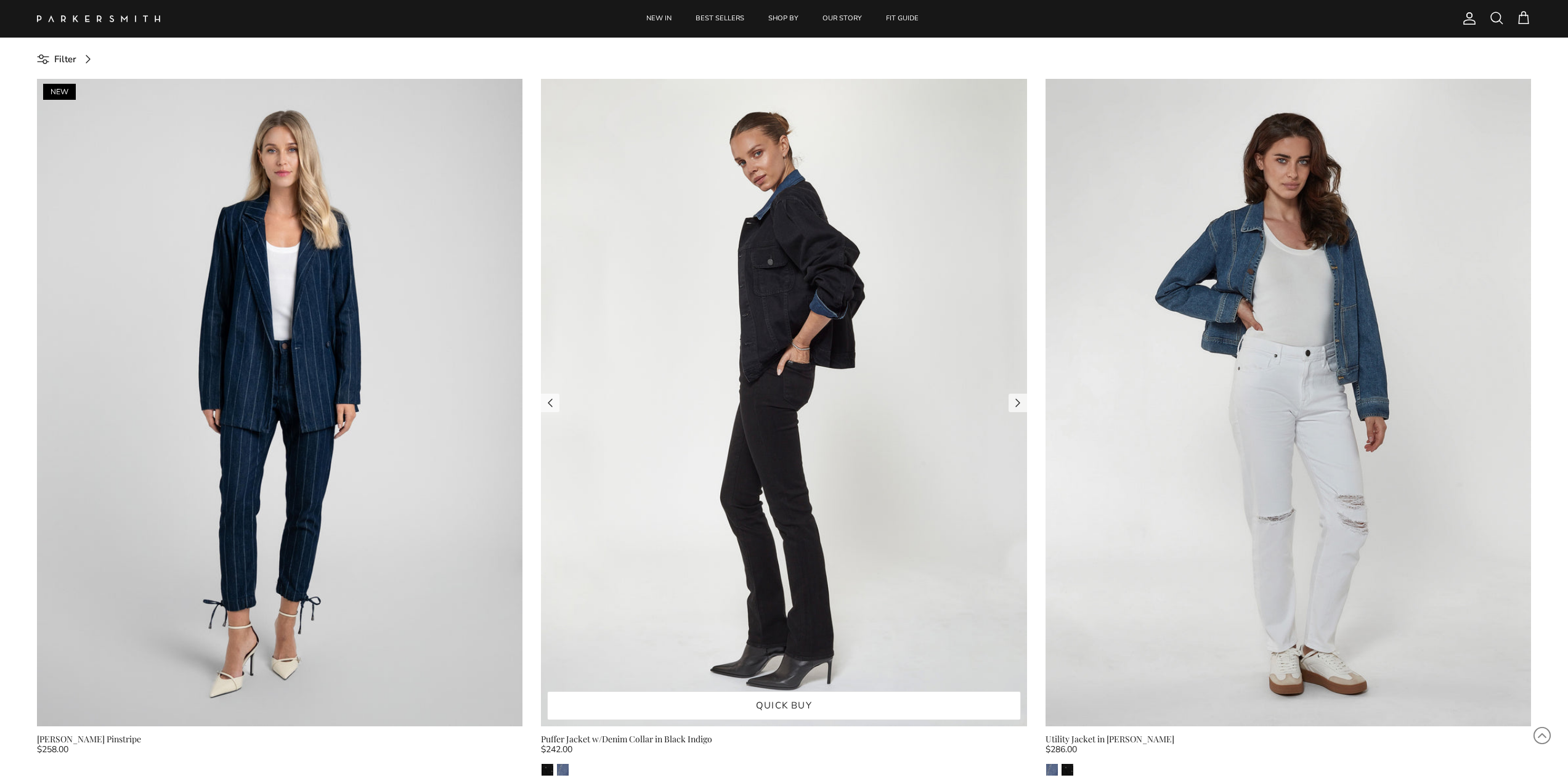
click at [827, 261] on img at bounding box center [784, 403] width 486 height 648
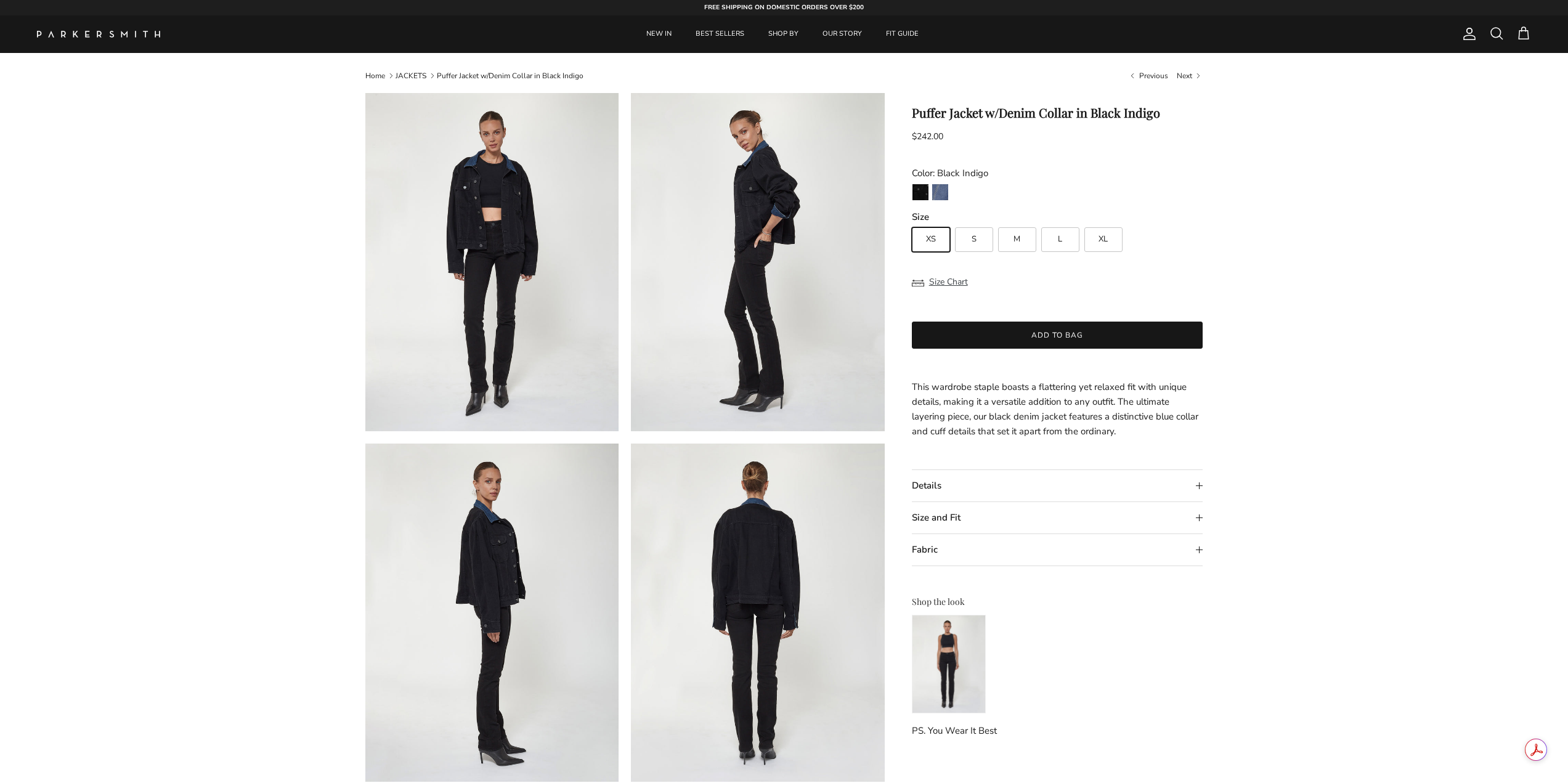
click at [1133, 516] on summary "Size and Fit" at bounding box center [1058, 518] width 291 height 32
click at [772, 206] on img at bounding box center [758, 262] width 254 height 339
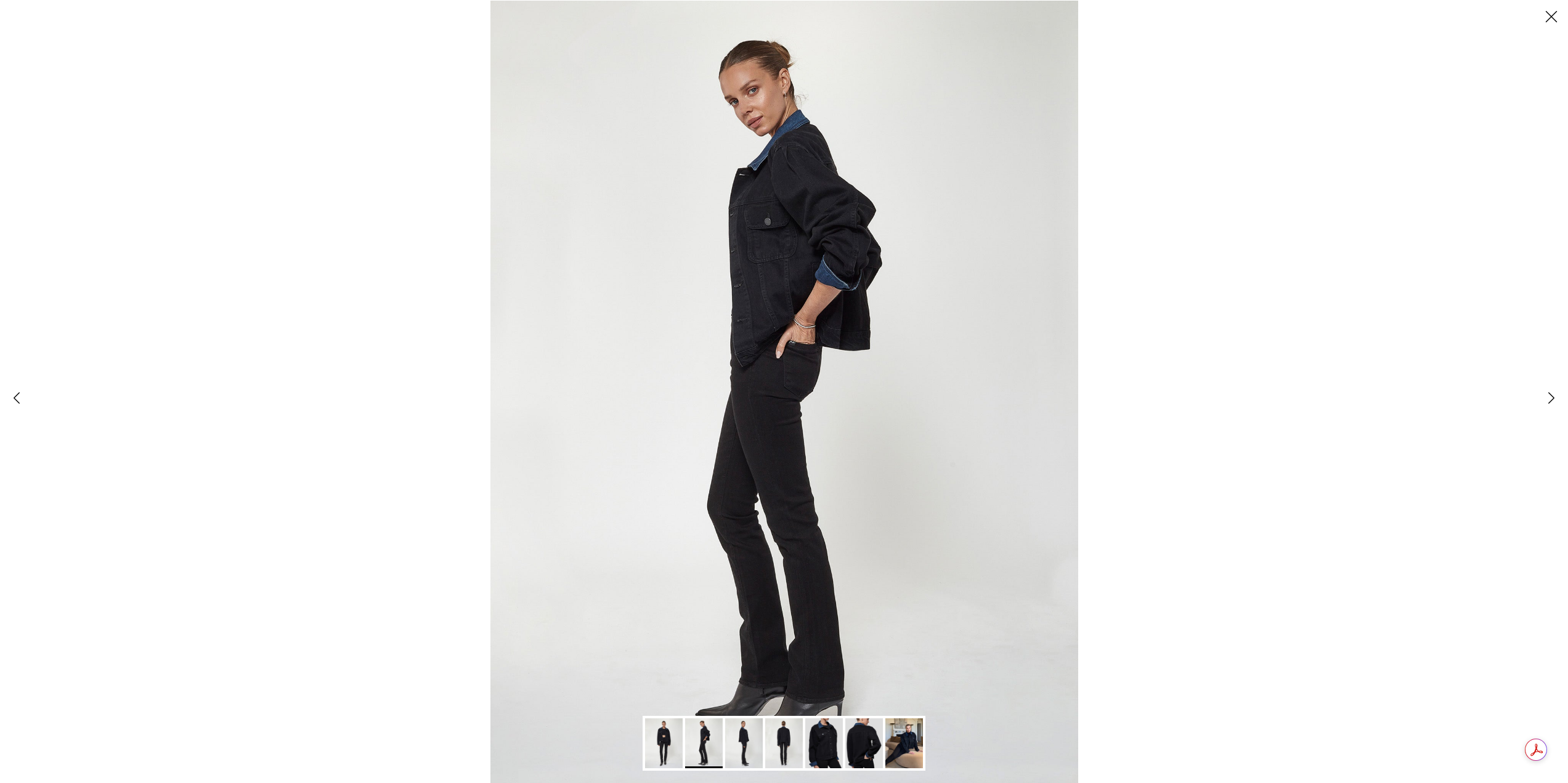
click at [908, 744] on img "Gallery Viewer" at bounding box center [904, 743] width 38 height 50
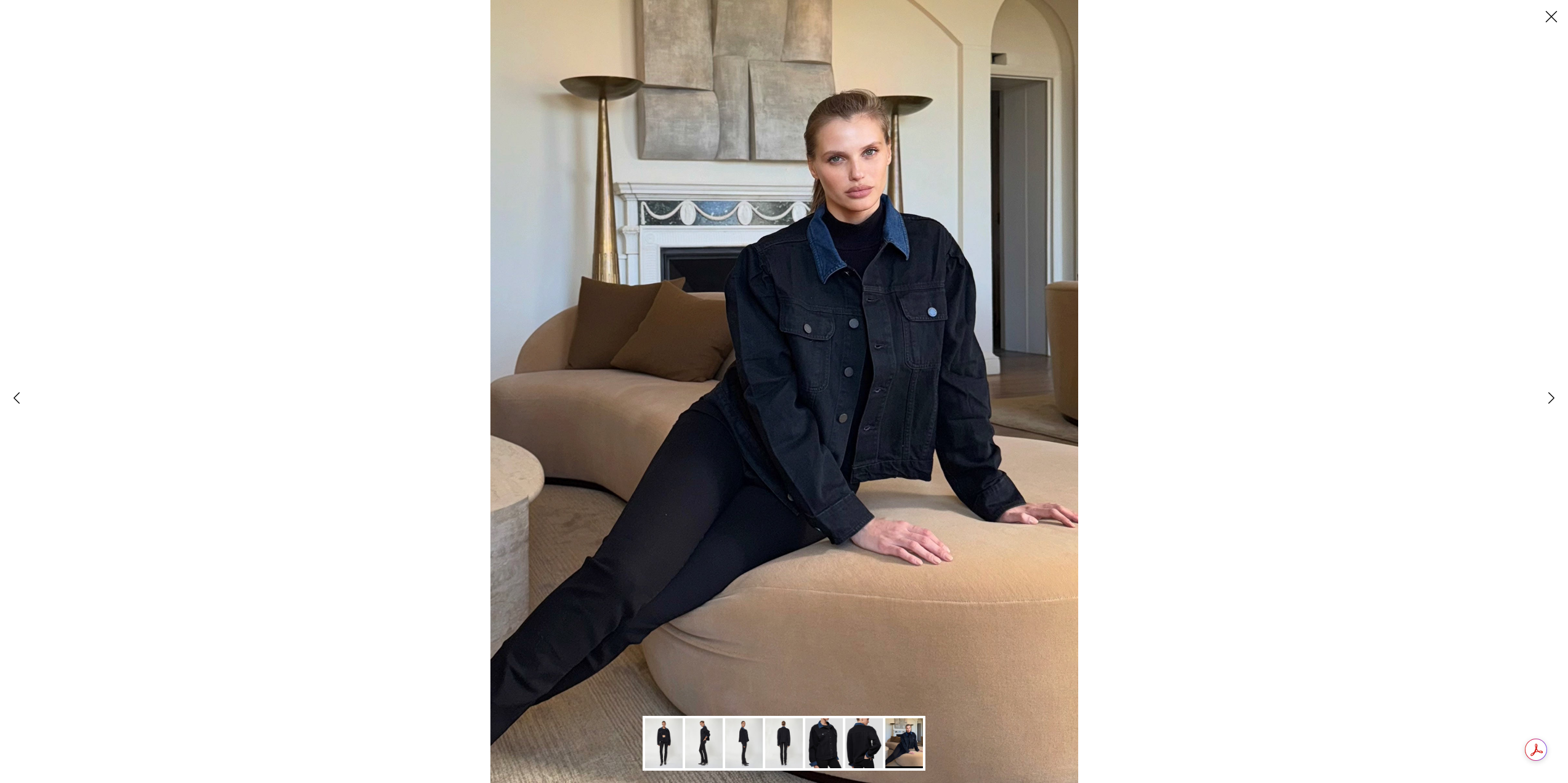
click at [863, 742] on img "Gallery Viewer" at bounding box center [864, 743] width 38 height 50
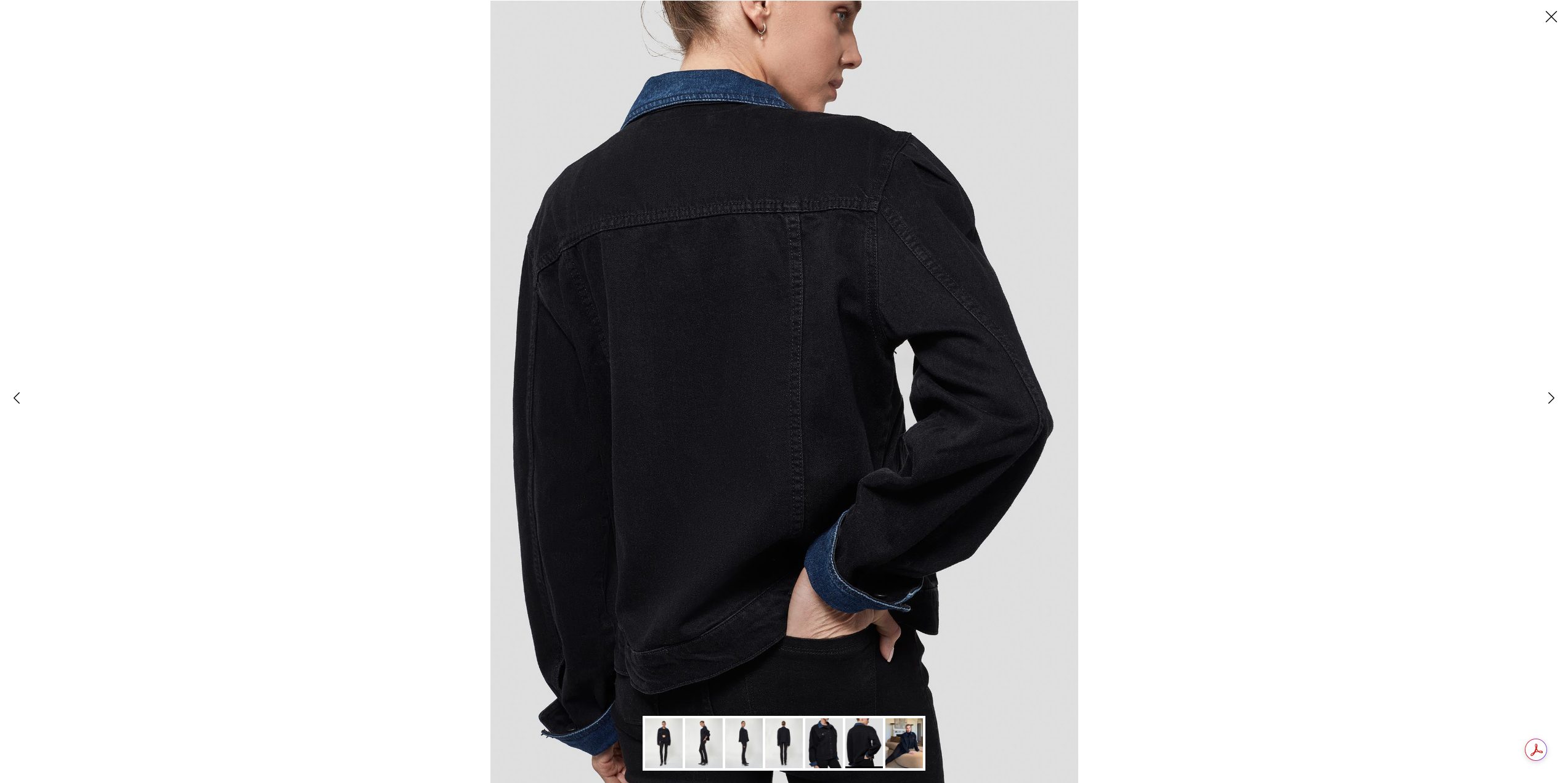
click at [815, 745] on img "Gallery Viewer" at bounding box center [824, 743] width 38 height 50
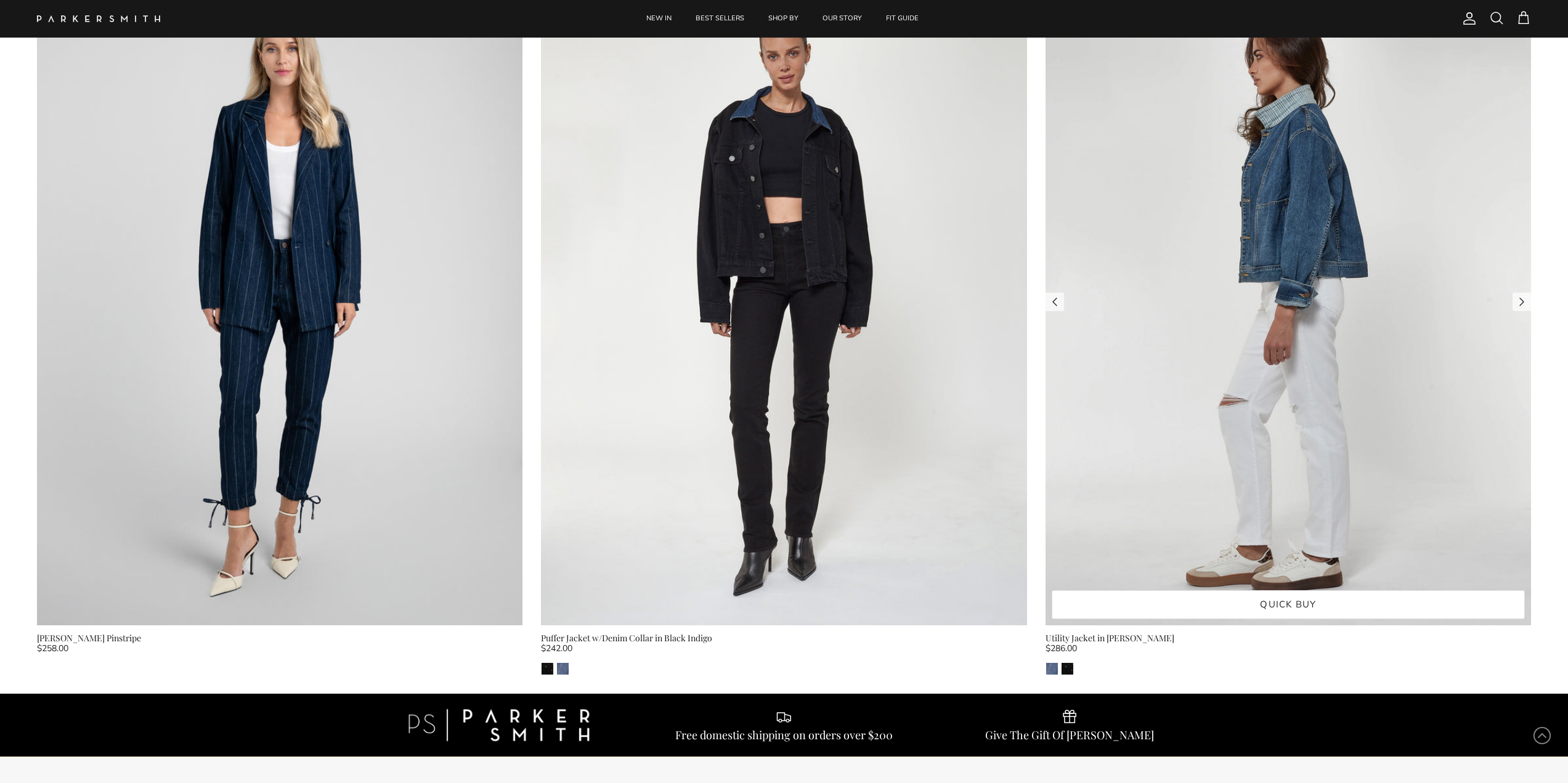
scroll to position [863, 0]
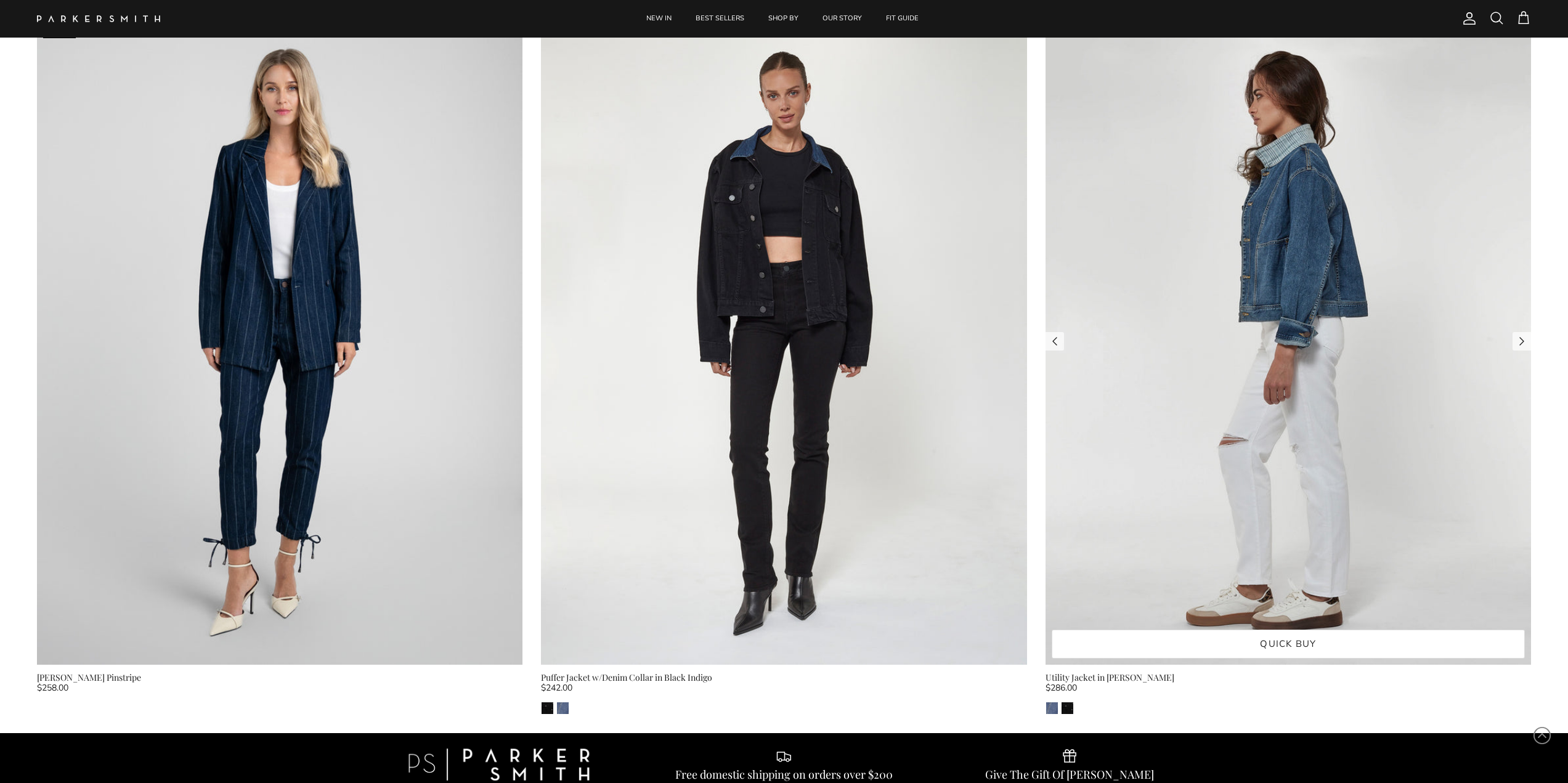
click at [1300, 287] on img at bounding box center [1289, 341] width 486 height 648
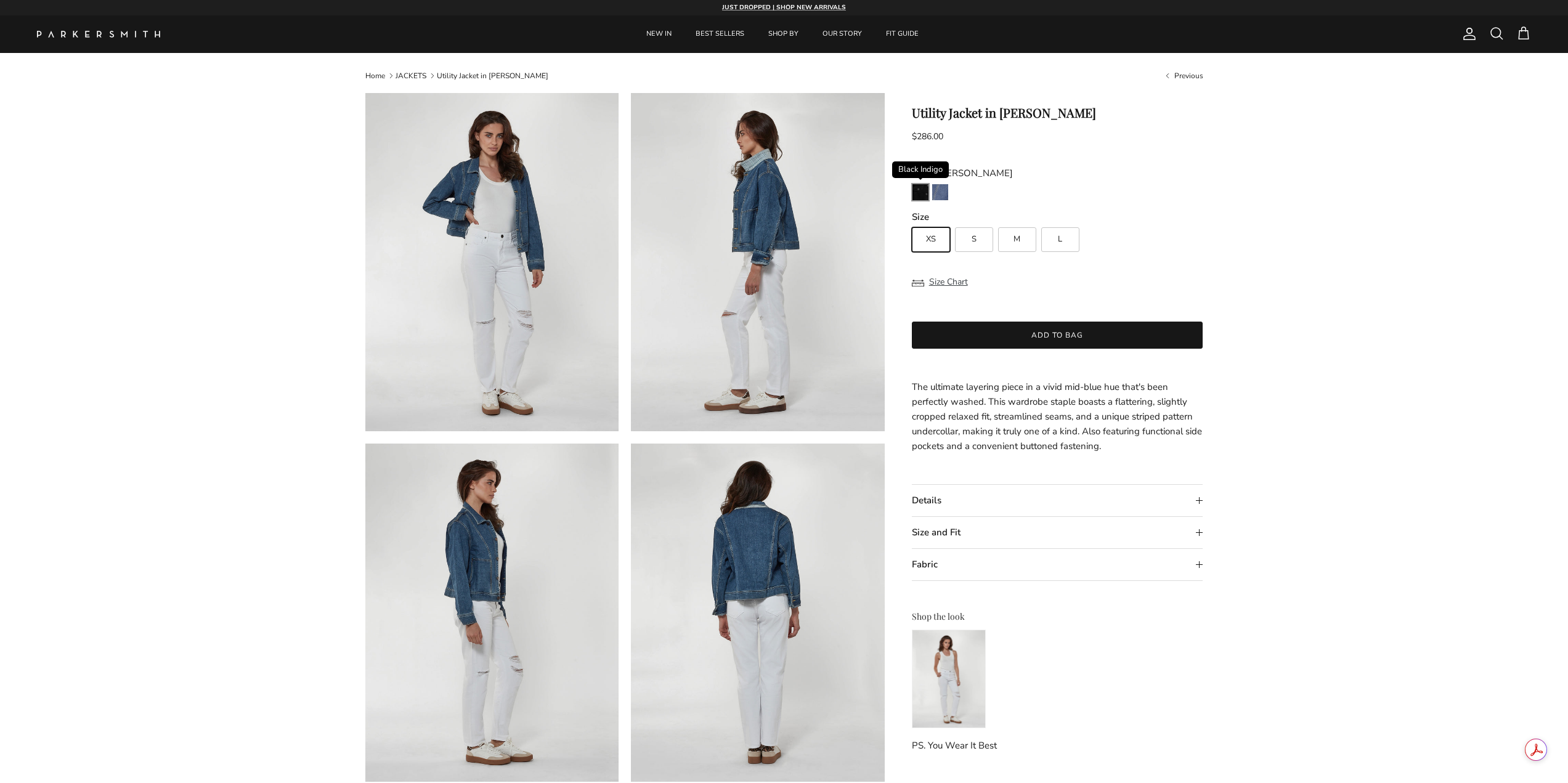
click at [925, 188] on img "Black Indigo" at bounding box center [920, 192] width 16 height 16
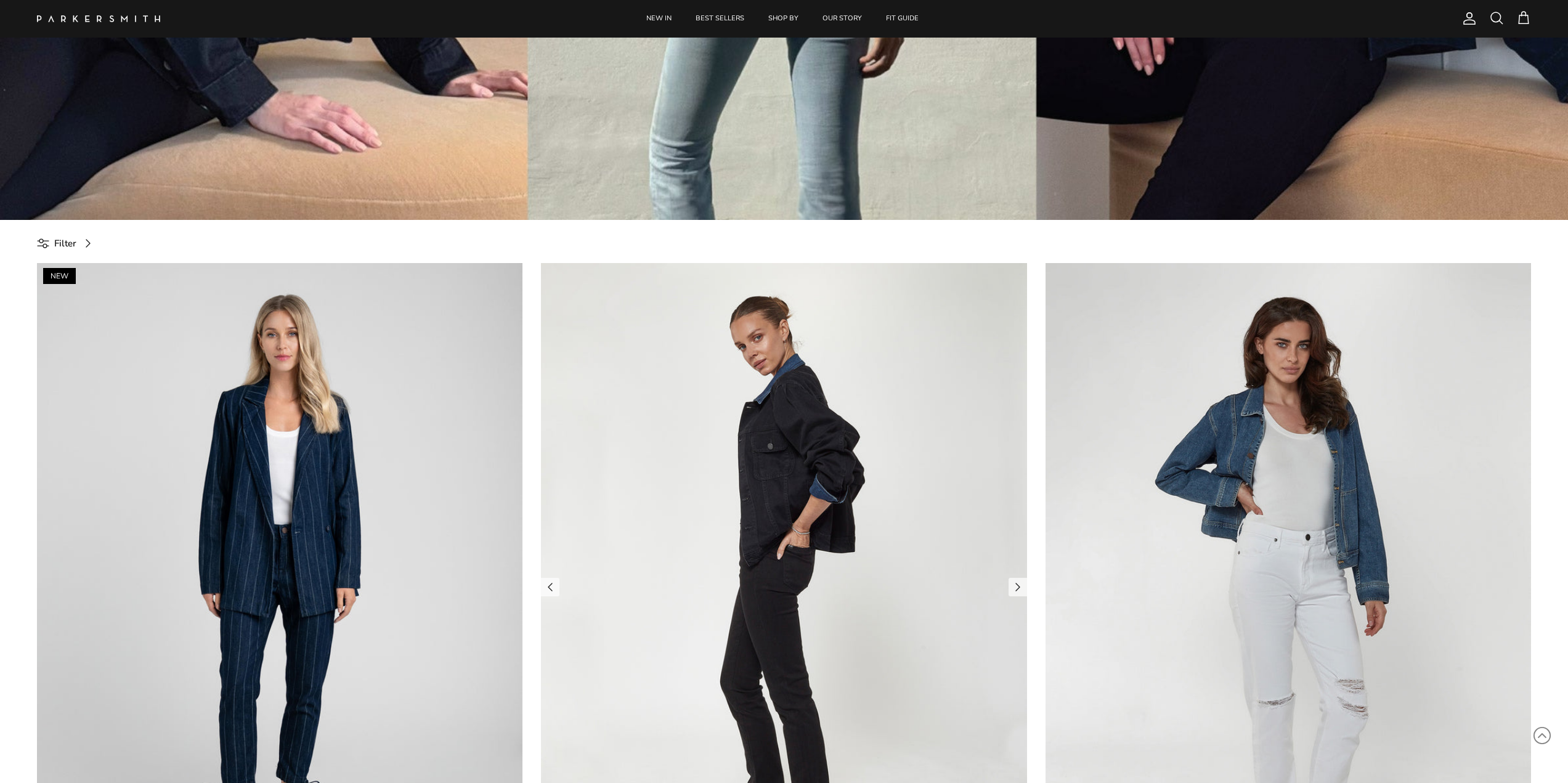
scroll to position [616, 0]
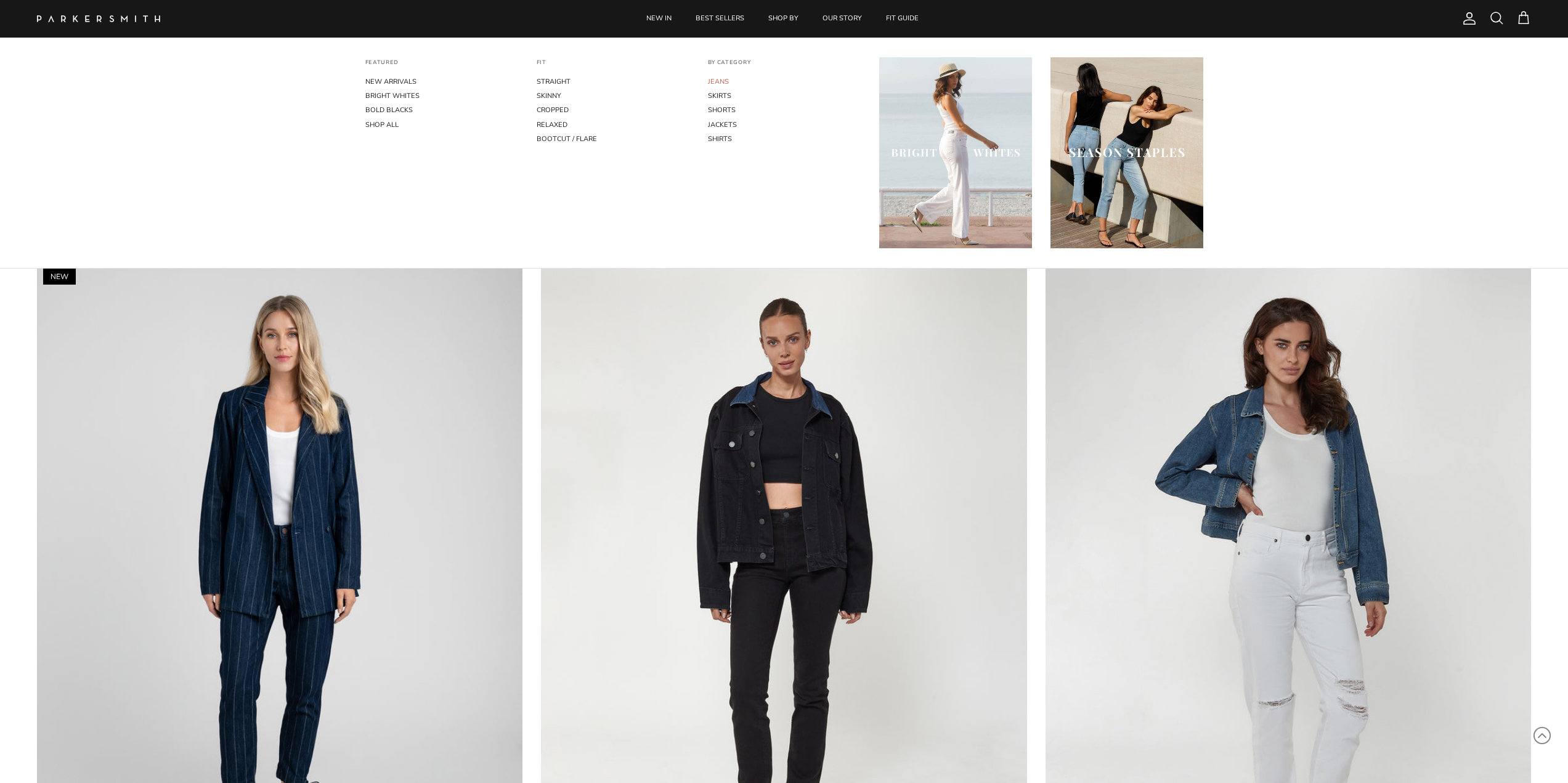
click at [714, 81] on link "JEANS" at bounding box center [785, 81] width 153 height 14
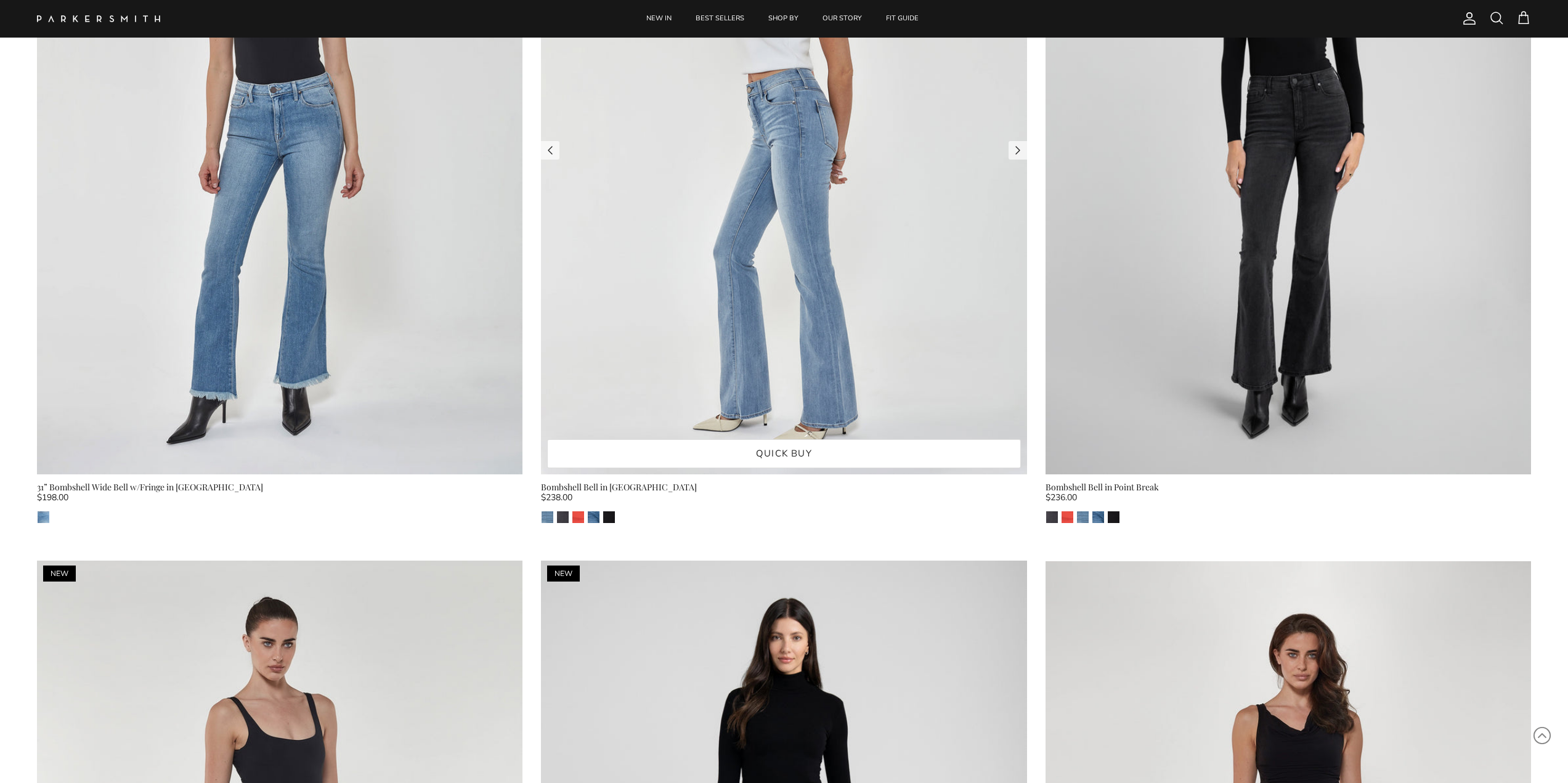
scroll to position [1170, 0]
